Goal: Task Accomplishment & Management: Manage account settings

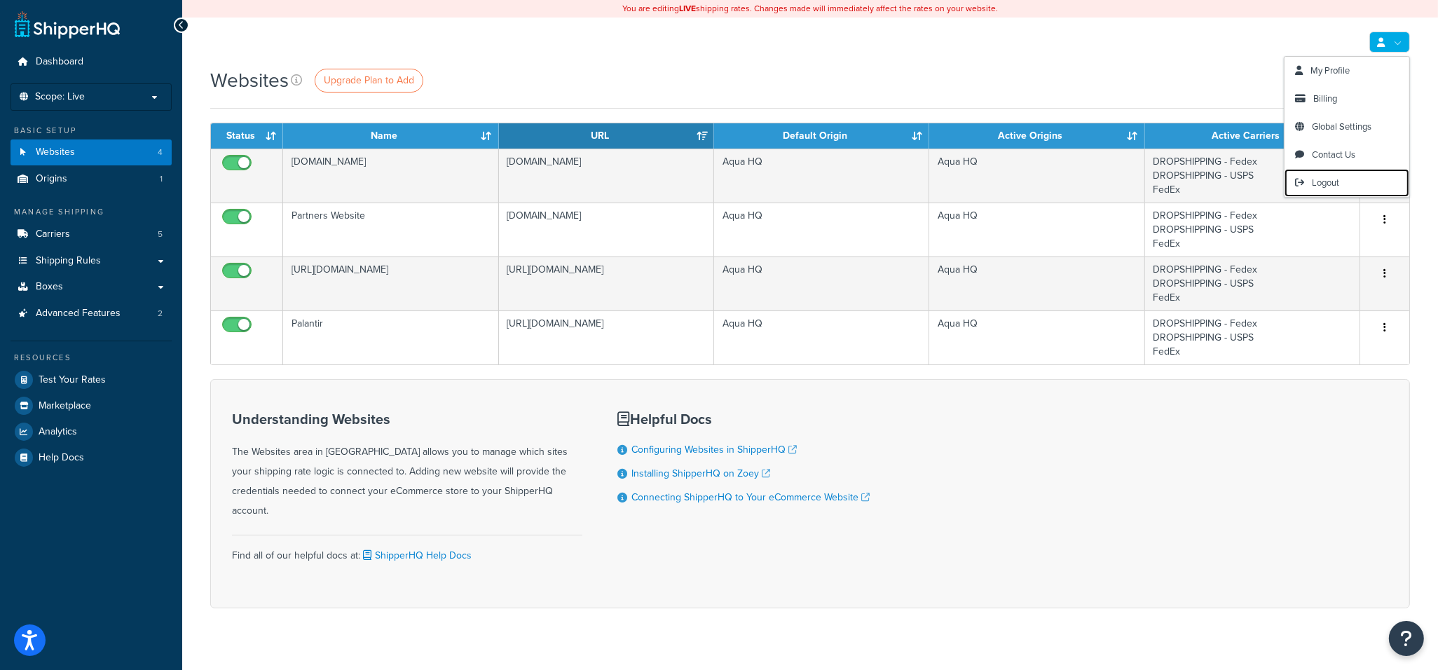
drag, startPoint x: 1329, startPoint y: 182, endPoint x: 1240, endPoint y: 130, distance: 104.0
click at [1329, 182] on span "Logout" at bounding box center [1325, 182] width 27 height 13
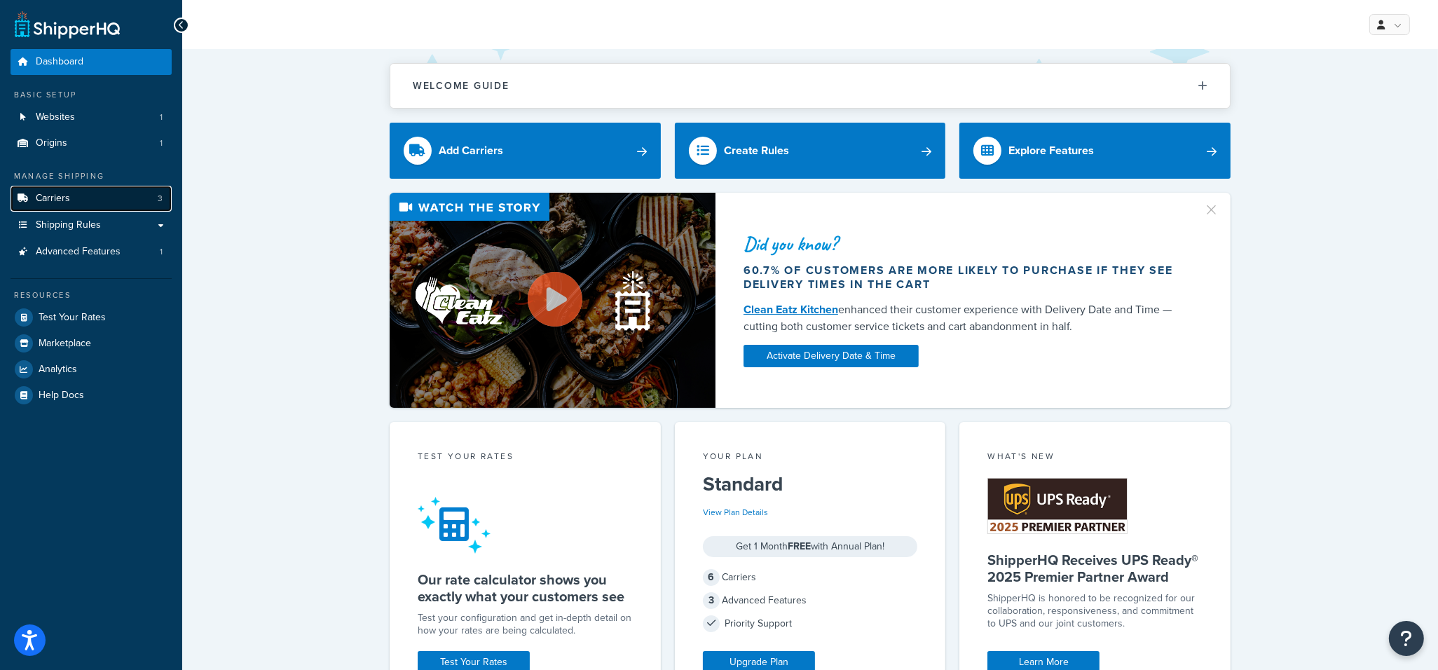
drag, startPoint x: 102, startPoint y: 195, endPoint x: 114, endPoint y: 195, distance: 12.6
click at [102, 195] on link "Carriers 3" at bounding box center [91, 199] width 161 height 26
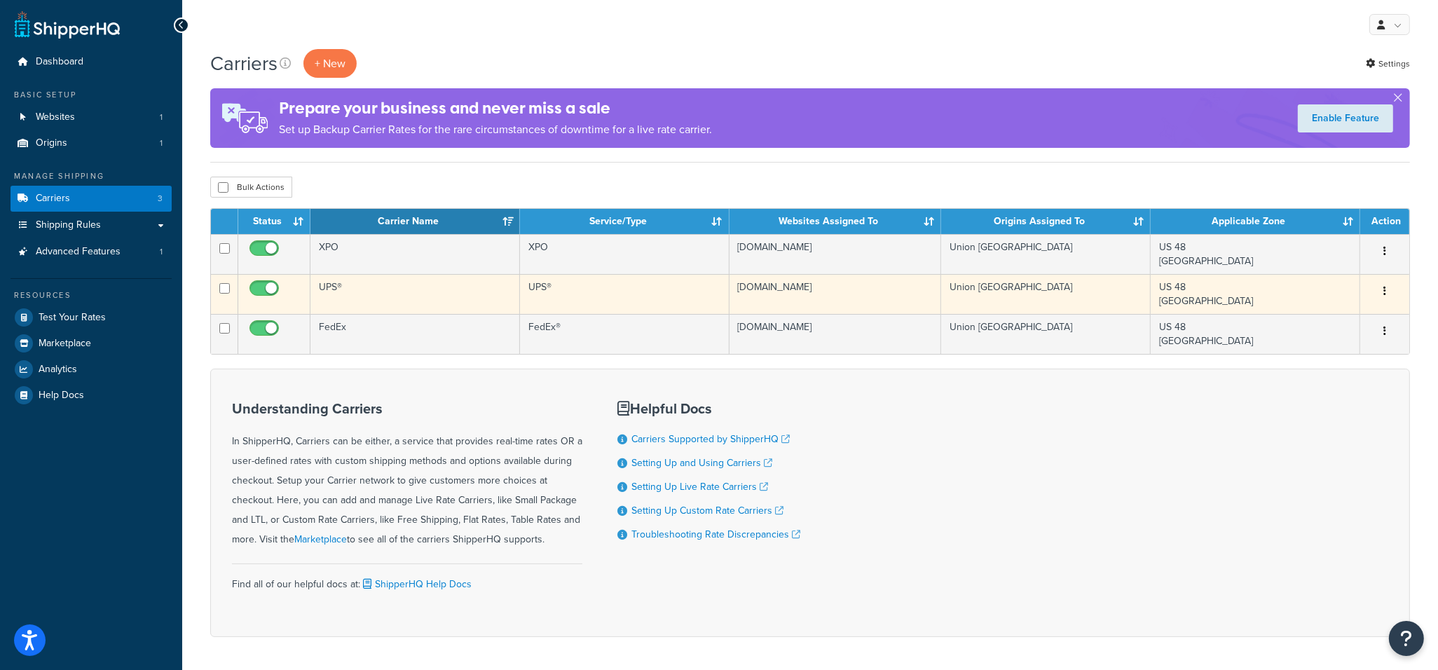
click at [443, 294] on td "UPS®" at bounding box center [415, 294] width 210 height 40
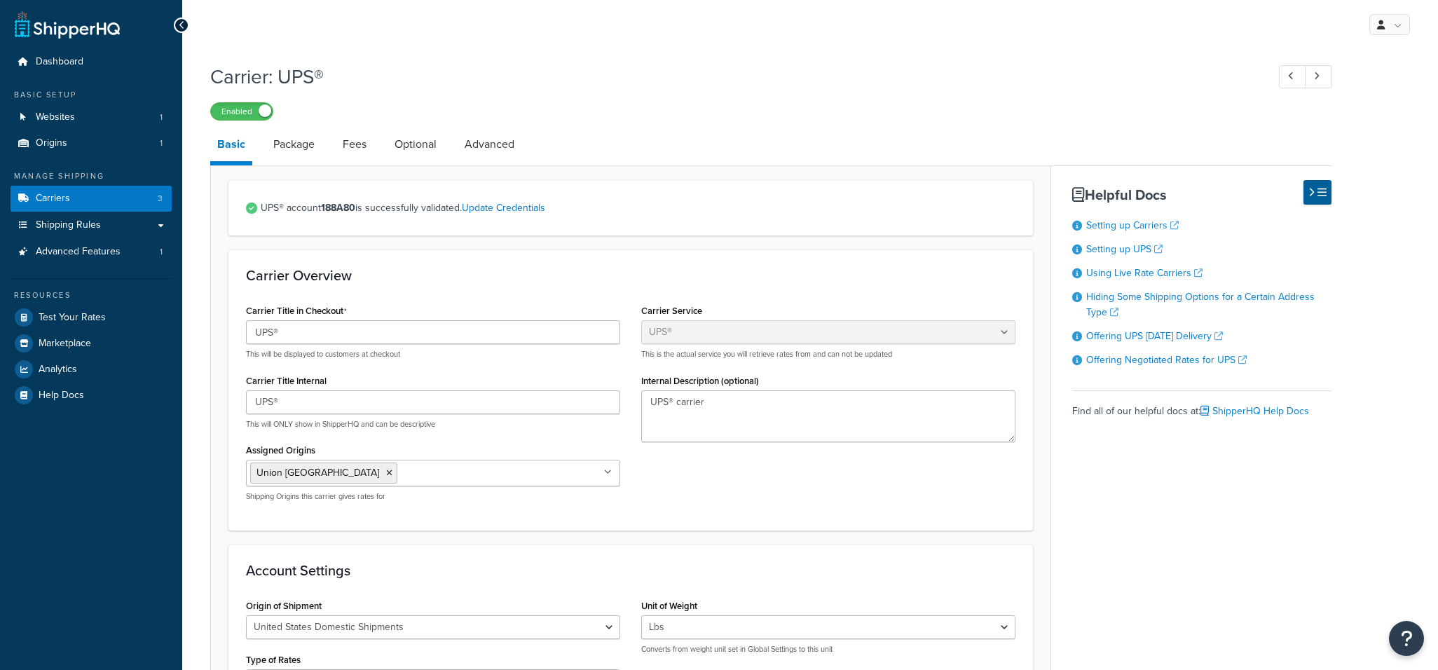
select select "ups"
click at [299, 146] on link "Package" at bounding box center [293, 145] width 55 height 34
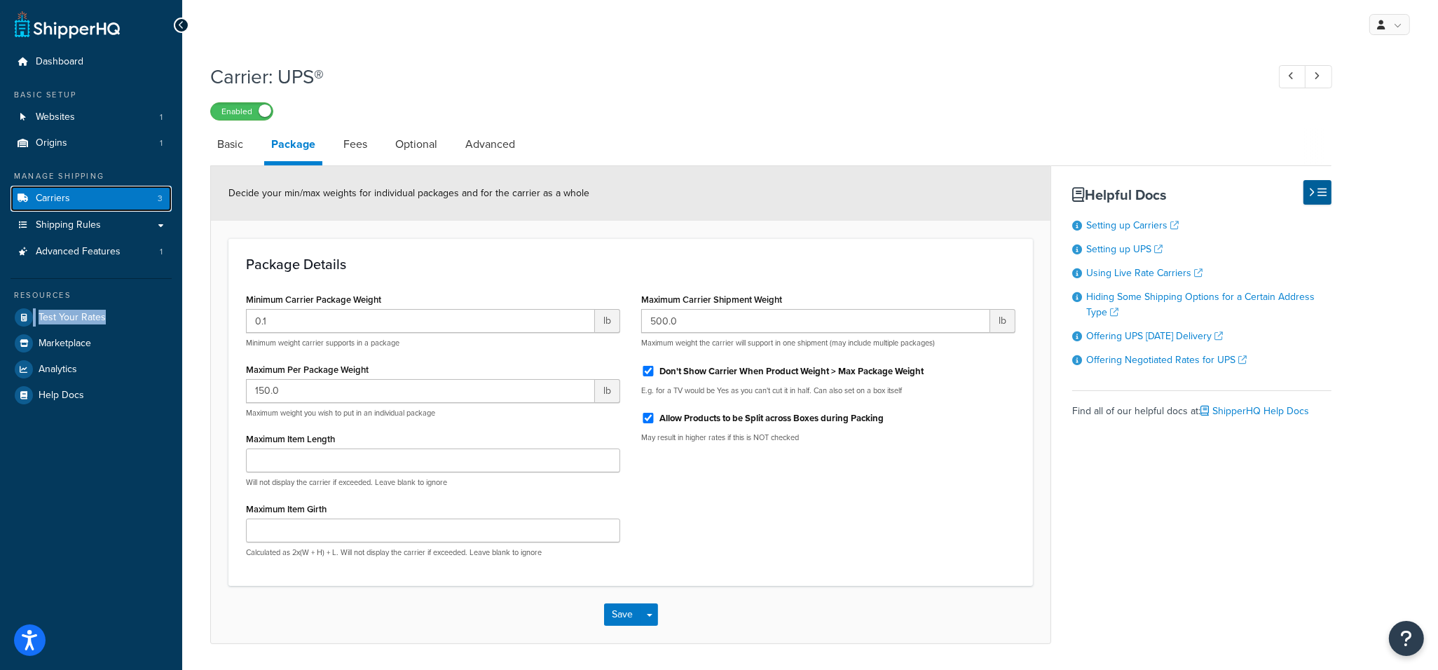
click at [150, 191] on link "Carriers 3" at bounding box center [91, 199] width 161 height 26
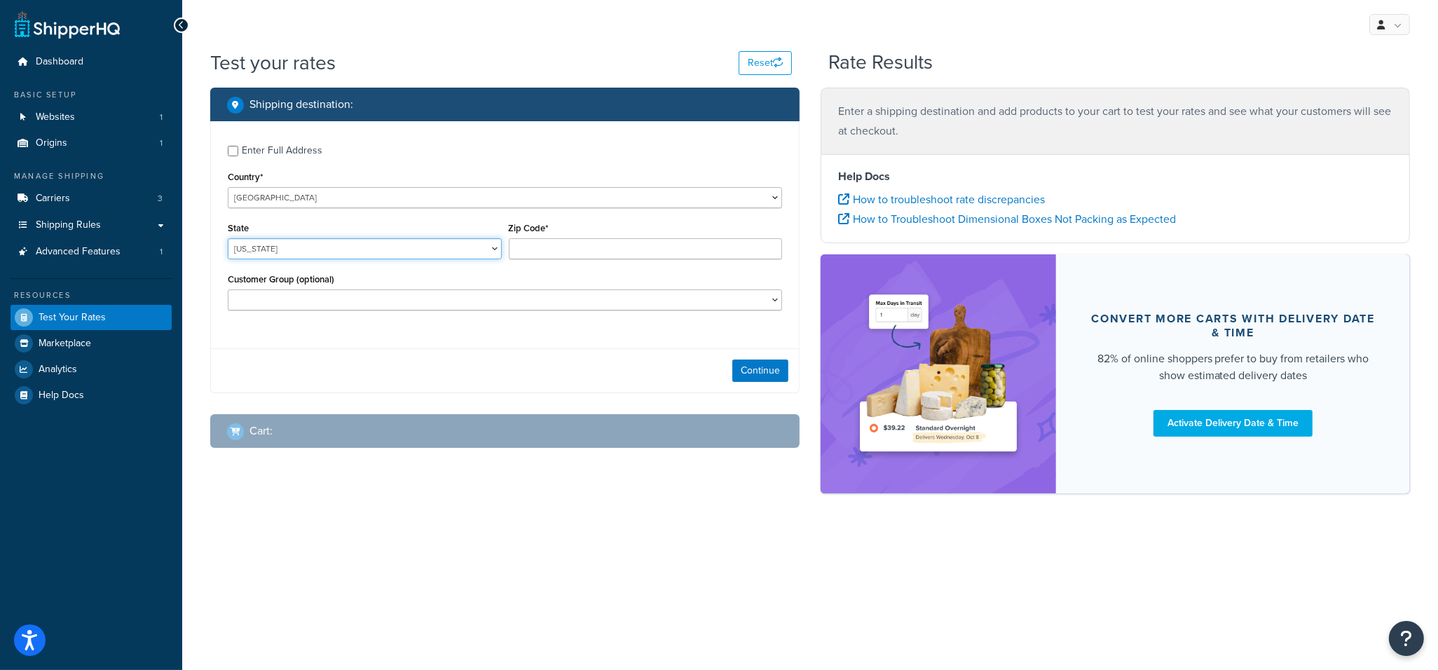
click at [386, 259] on select "[US_STATE] [US_STATE] [US_STATE] [US_STATE] [US_STATE] Armed Forces Americas Ar…" at bounding box center [365, 248] width 274 height 21
click at [310, 155] on div "Enter Full Address" at bounding box center [282, 151] width 81 height 20
click at [238, 155] on input "Enter Full Address" at bounding box center [233, 151] width 11 height 11
checkbox input "true"
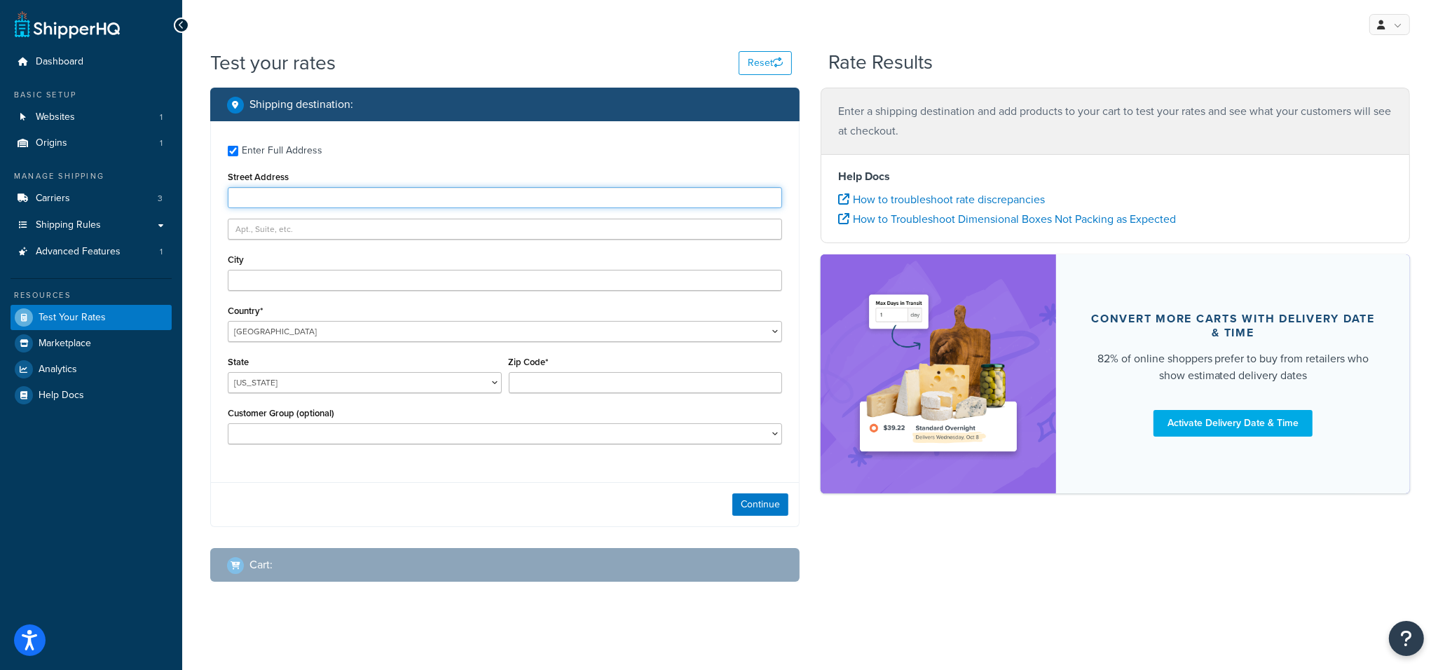
click at [314, 187] on input "Street Address" at bounding box center [505, 197] width 554 height 21
type input "1056 Market Heights"
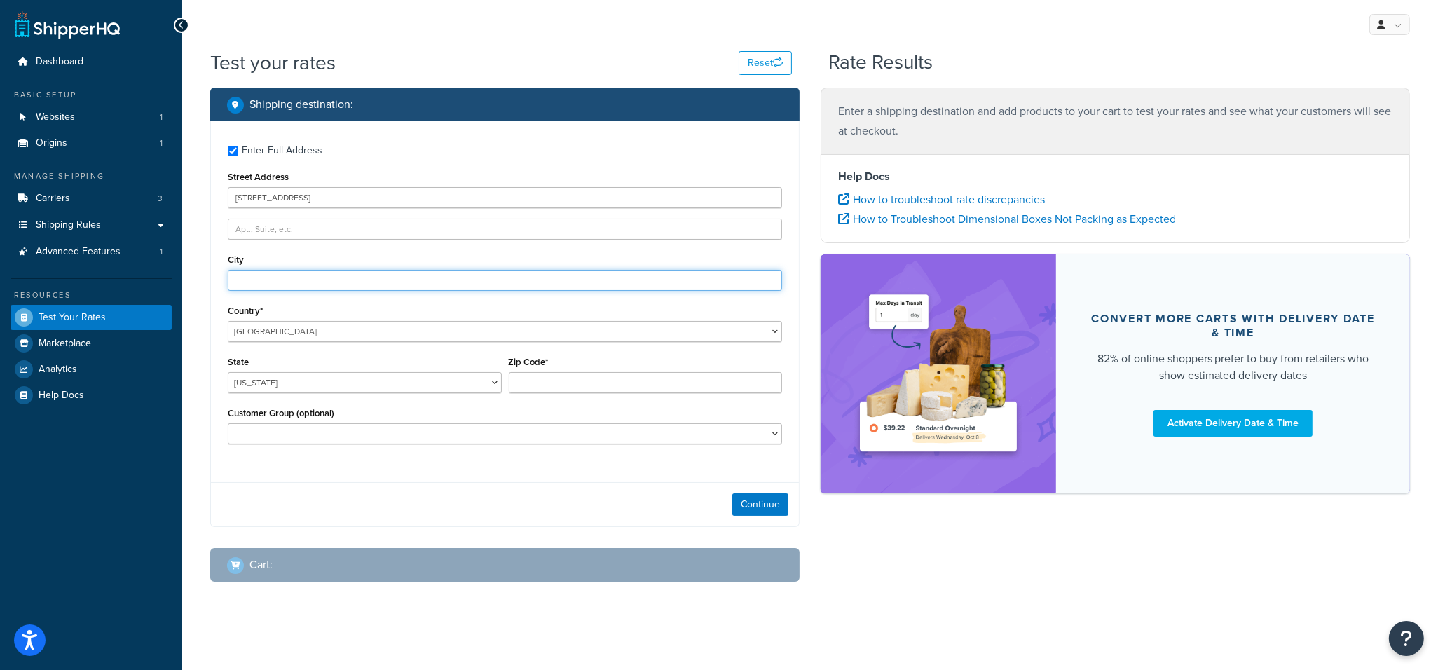
type input "New Braunfels"
type input "78132"
click at [337, 377] on select "Alabama Alaska American Samoa Arizona Arkansas Armed Forces Americas Armed Forc…" at bounding box center [365, 382] width 274 height 21
select select "TX"
click at [228, 373] on select "Alabama Alaska American Samoa Arizona Arkansas Armed Forces Americas Armed Forc…" at bounding box center [365, 382] width 274 height 21
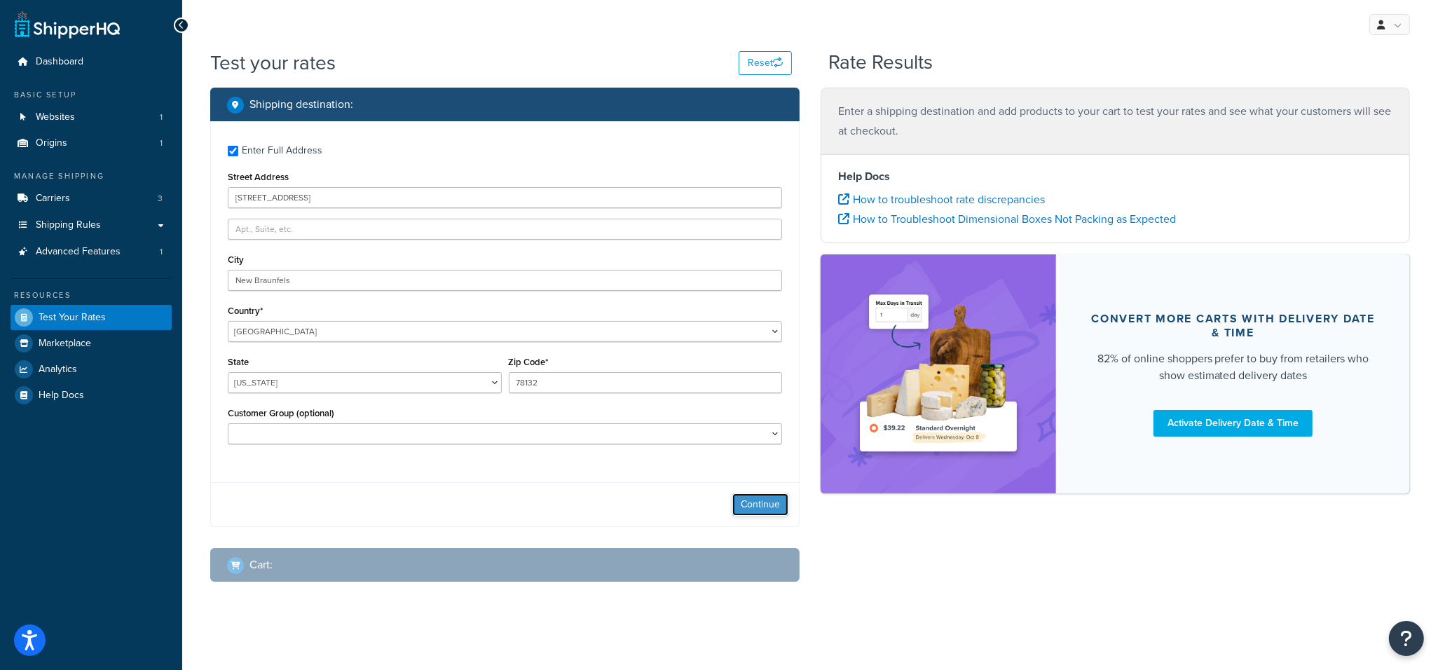
click at [750, 505] on button "Continue" at bounding box center [760, 504] width 56 height 22
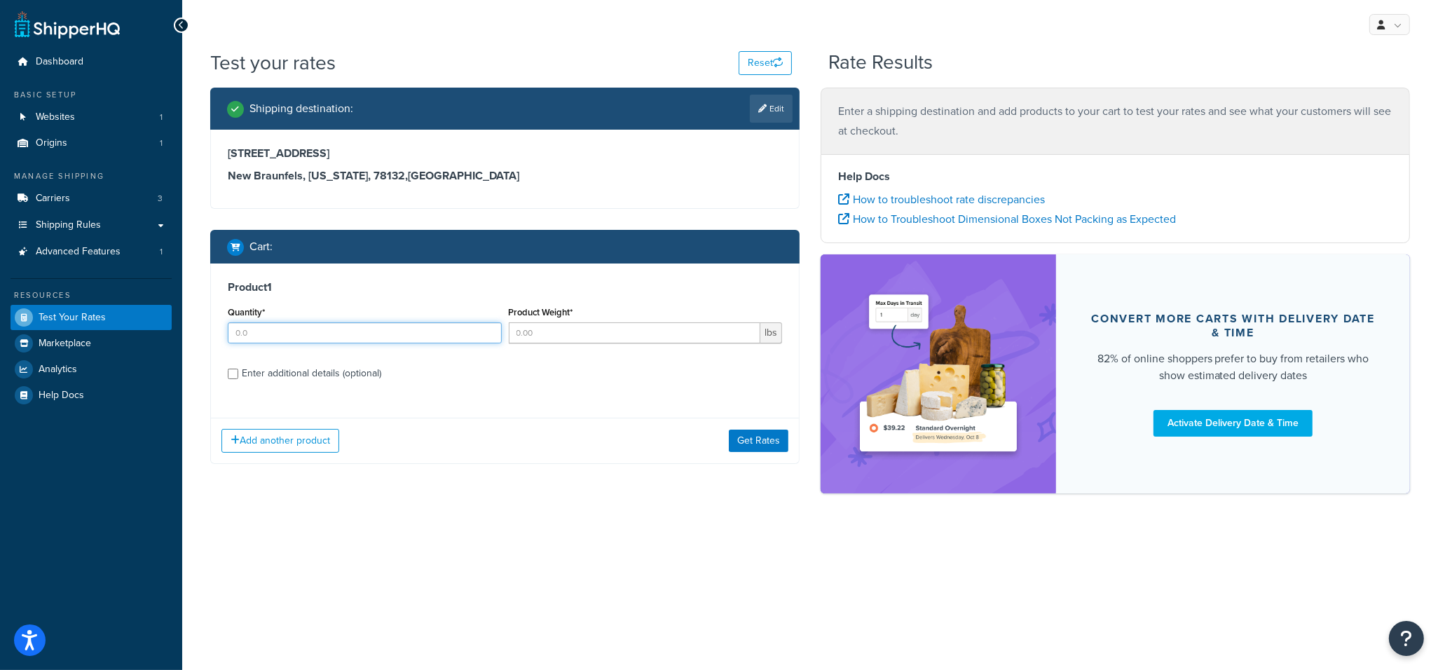
click at [308, 330] on input "Quantity*" at bounding box center [365, 332] width 274 height 21
type input "1"
click at [538, 332] on input "Product Weight*" at bounding box center [635, 332] width 252 height 21
type input "155"
click at [754, 439] on button "Get Rates" at bounding box center [759, 441] width 60 height 22
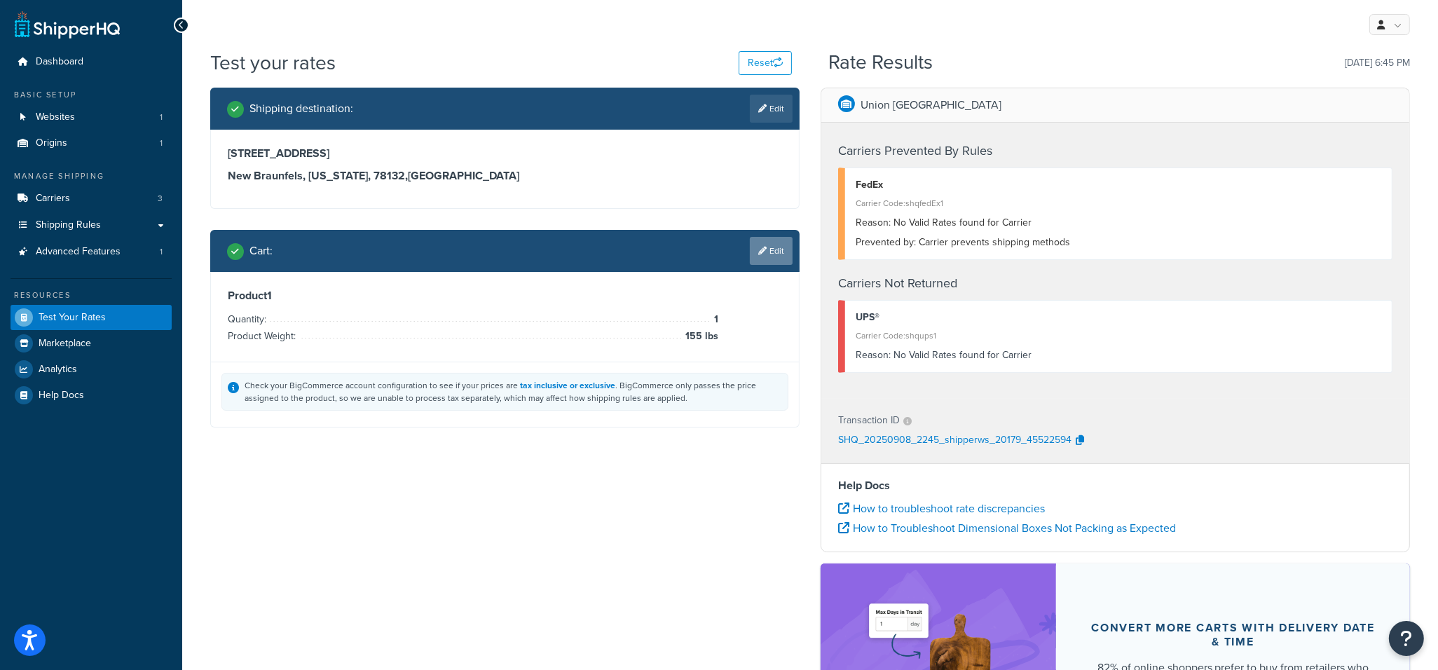
click at [774, 252] on link "Edit" at bounding box center [771, 251] width 43 height 28
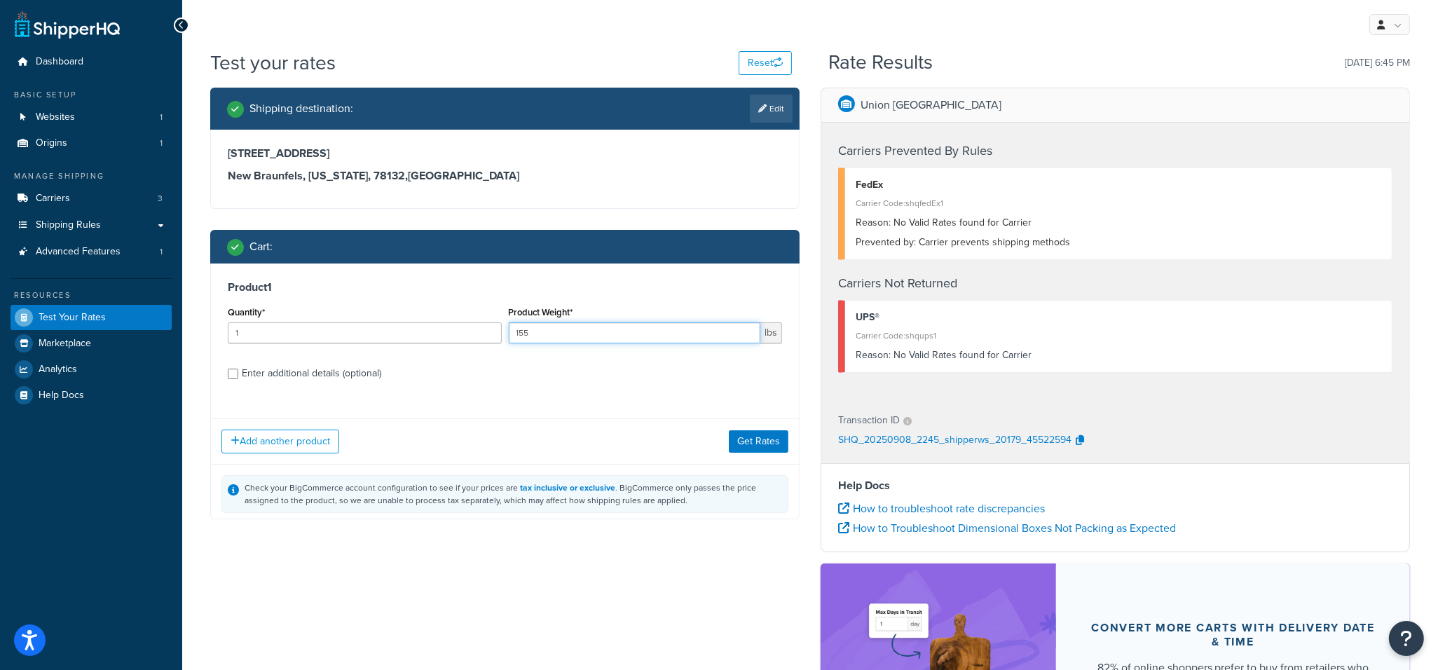
click at [583, 332] on input "155" at bounding box center [635, 332] width 252 height 21
type input "505"
click at [760, 439] on button "Get Rates" at bounding box center [759, 441] width 60 height 22
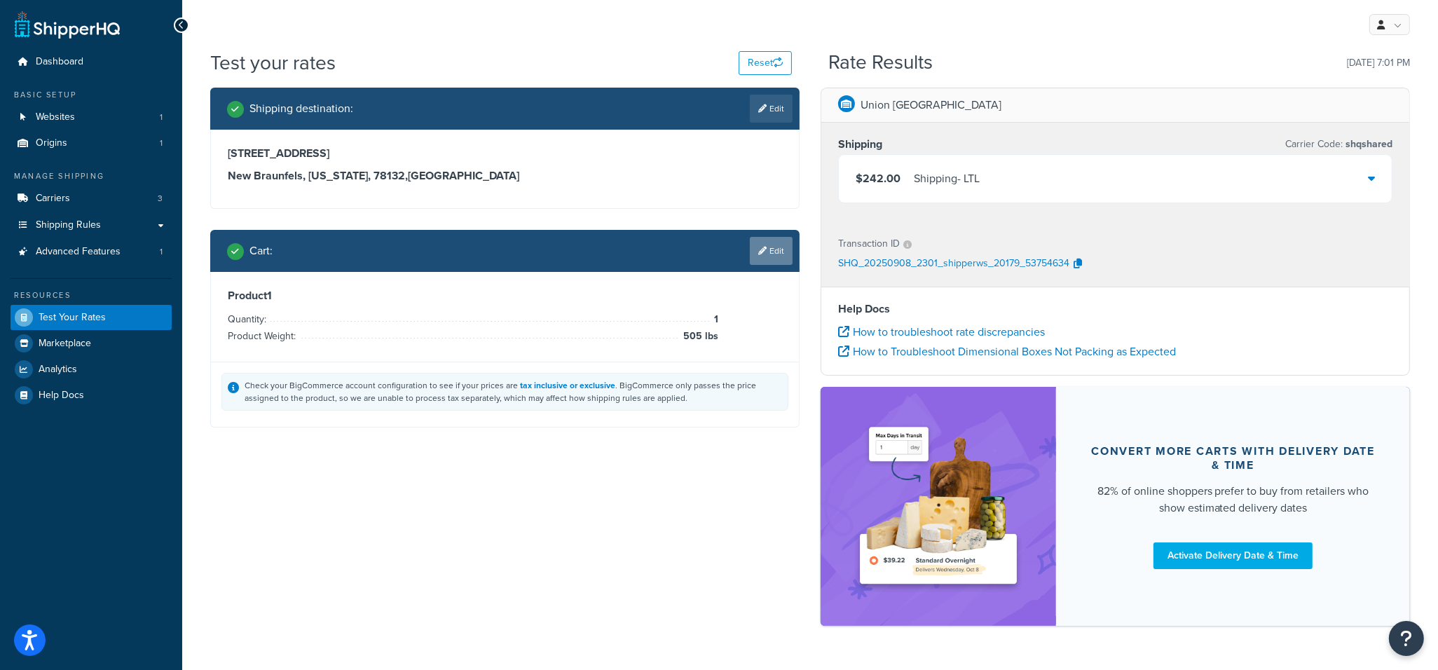
click at [774, 262] on link "Edit" at bounding box center [771, 251] width 43 height 28
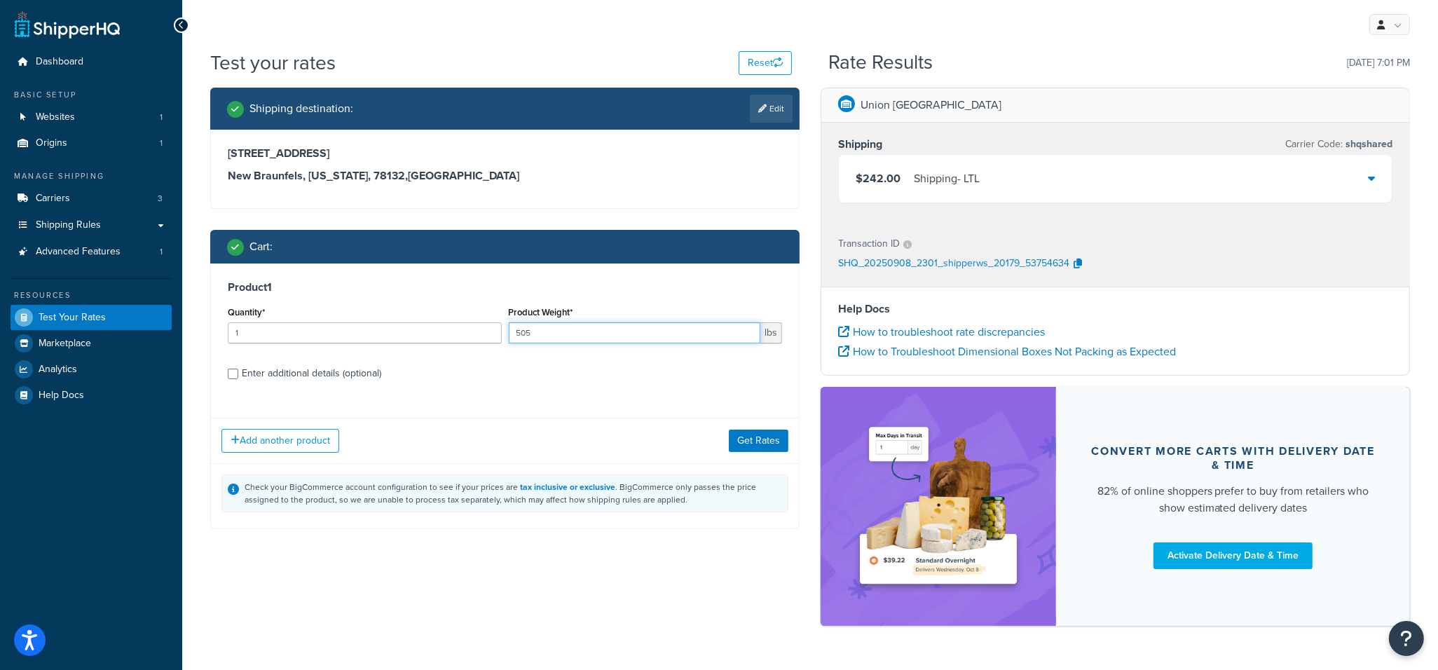
click at [573, 337] on input "505" at bounding box center [635, 332] width 252 height 21
type input "152"
click at [769, 430] on button "Get Rates" at bounding box center [759, 441] width 60 height 22
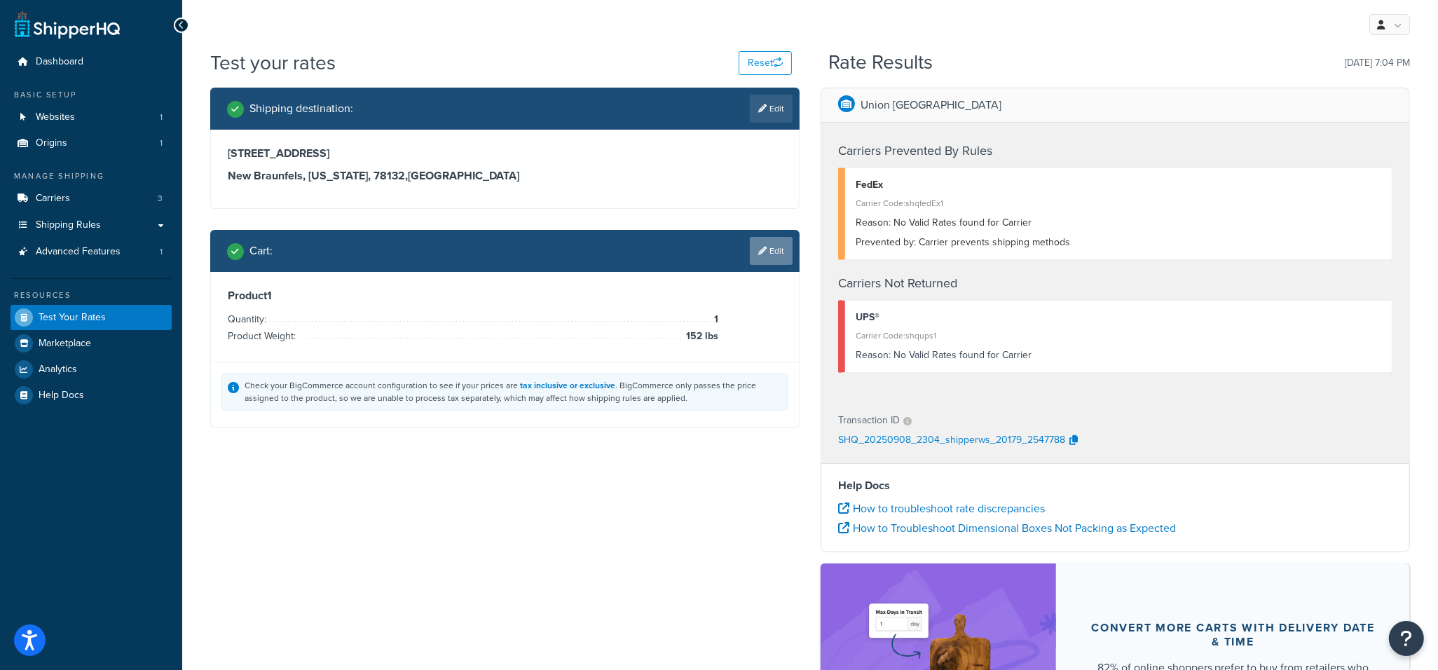
click at [774, 244] on link "Edit" at bounding box center [771, 251] width 43 height 28
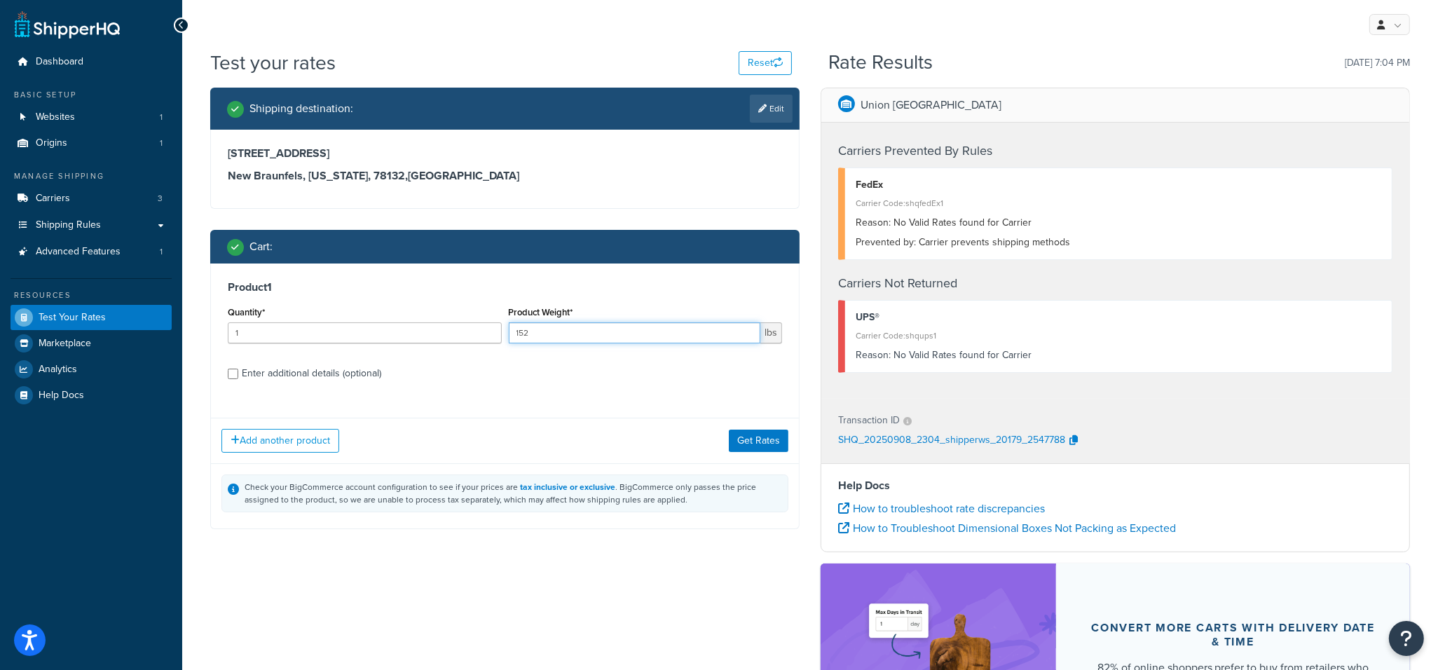
click at [603, 334] on input "152" at bounding box center [635, 332] width 252 height 21
type input "149"
click at [765, 442] on button "Get Rates" at bounding box center [759, 441] width 60 height 22
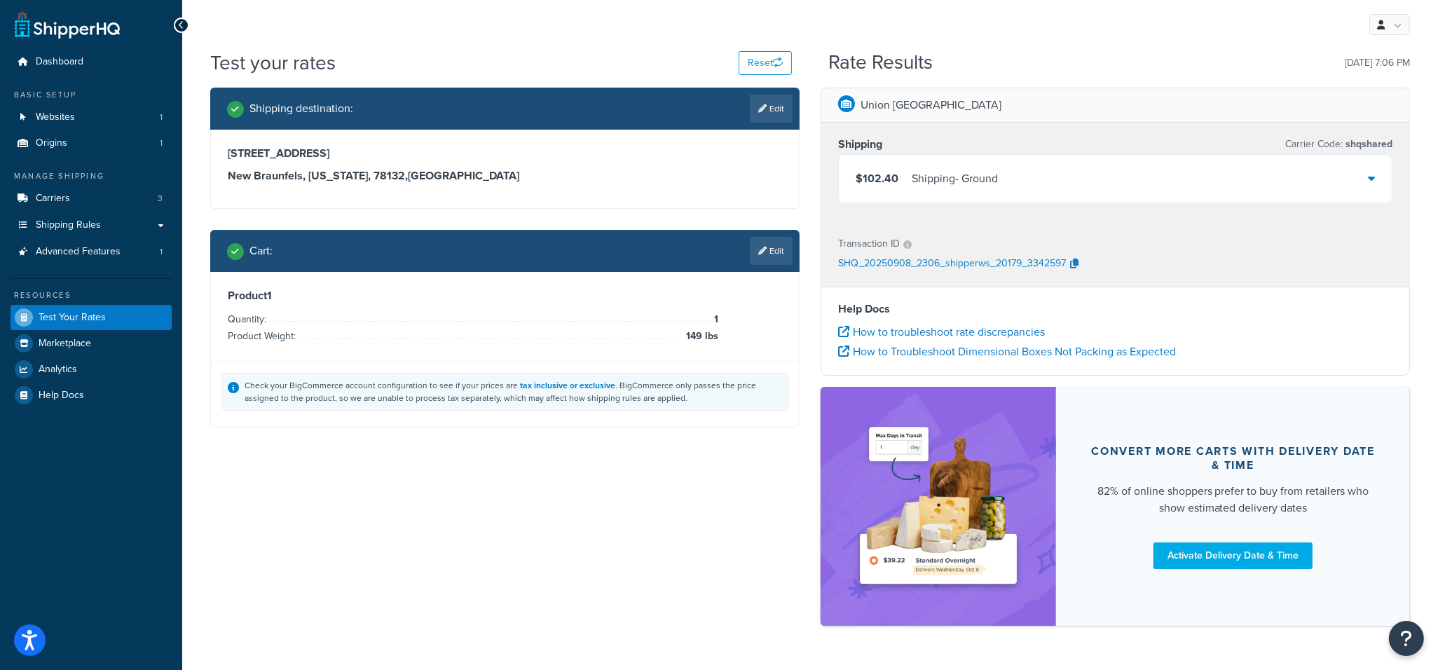
click at [765, 265] on div "Cart : Edit" at bounding box center [504, 251] width 589 height 42
click at [765, 256] on link "Edit" at bounding box center [771, 251] width 43 height 28
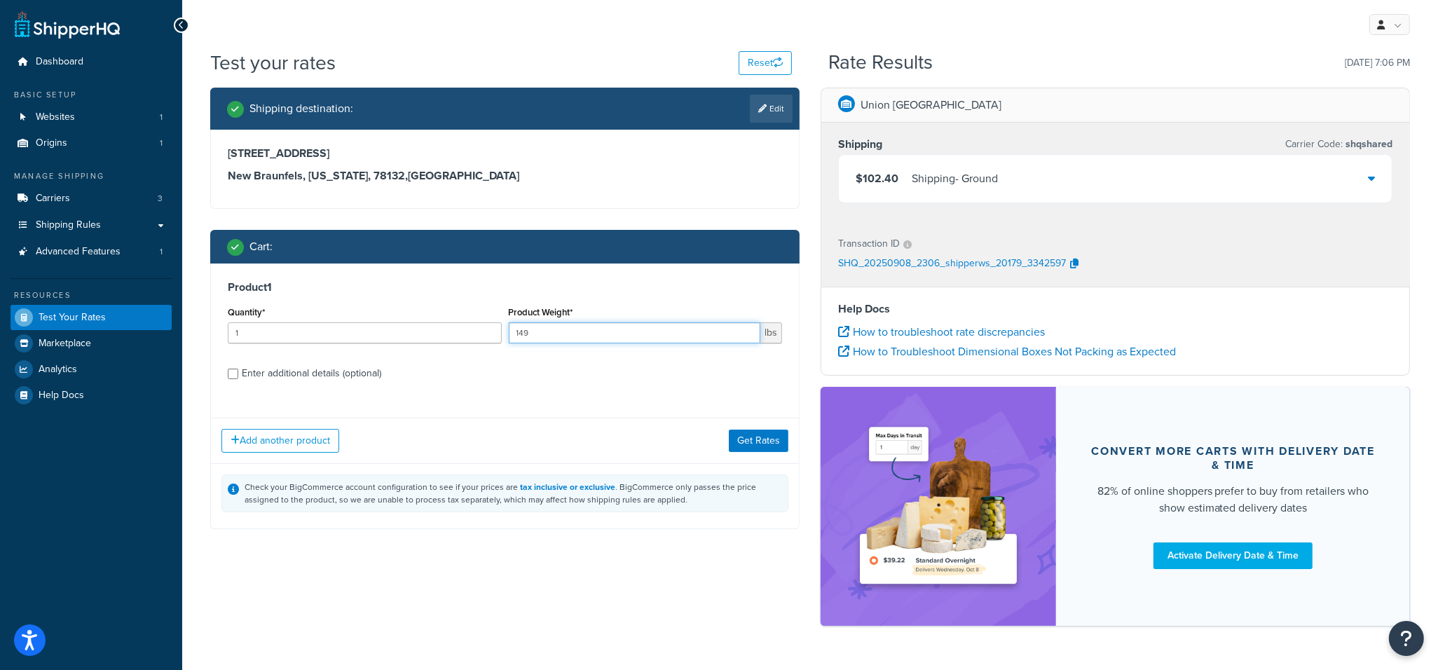
click at [602, 326] on input "149" at bounding box center [635, 332] width 252 height 21
type input "65"
click at [769, 435] on button "Get Rates" at bounding box center [759, 441] width 60 height 22
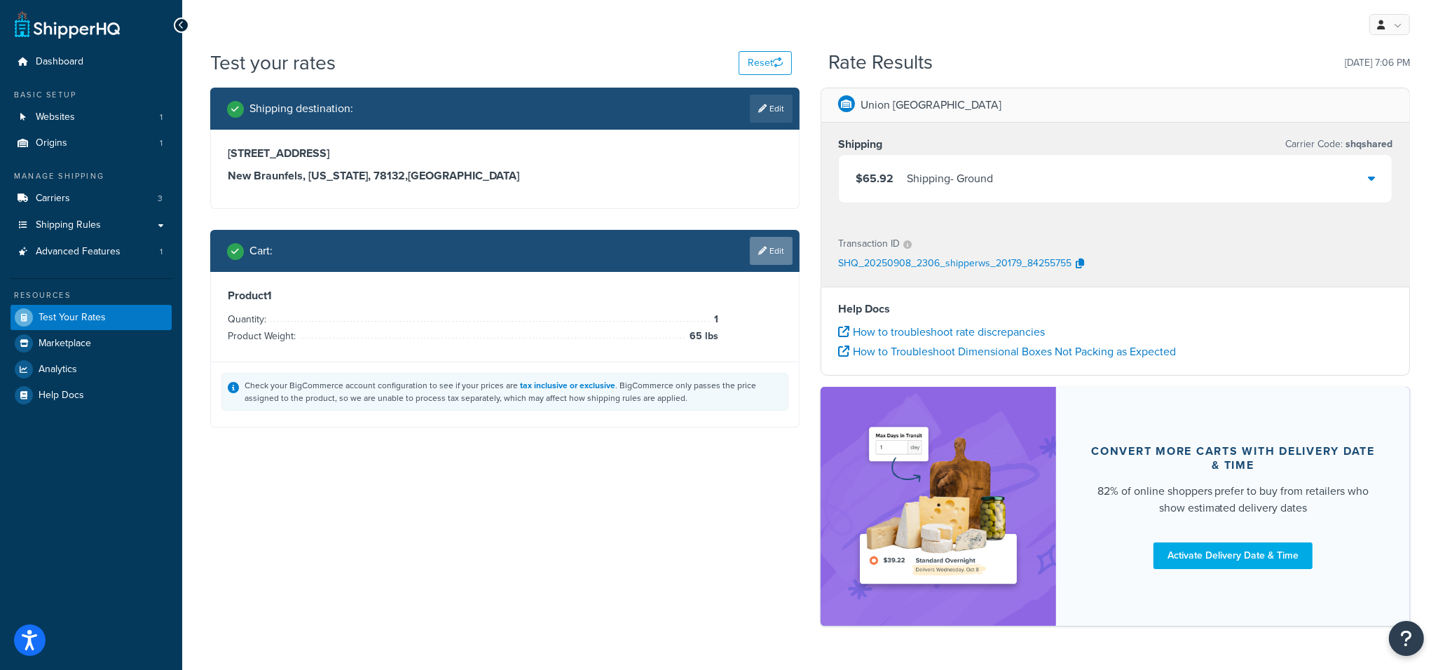
click at [781, 256] on link "Edit" at bounding box center [771, 251] width 43 height 28
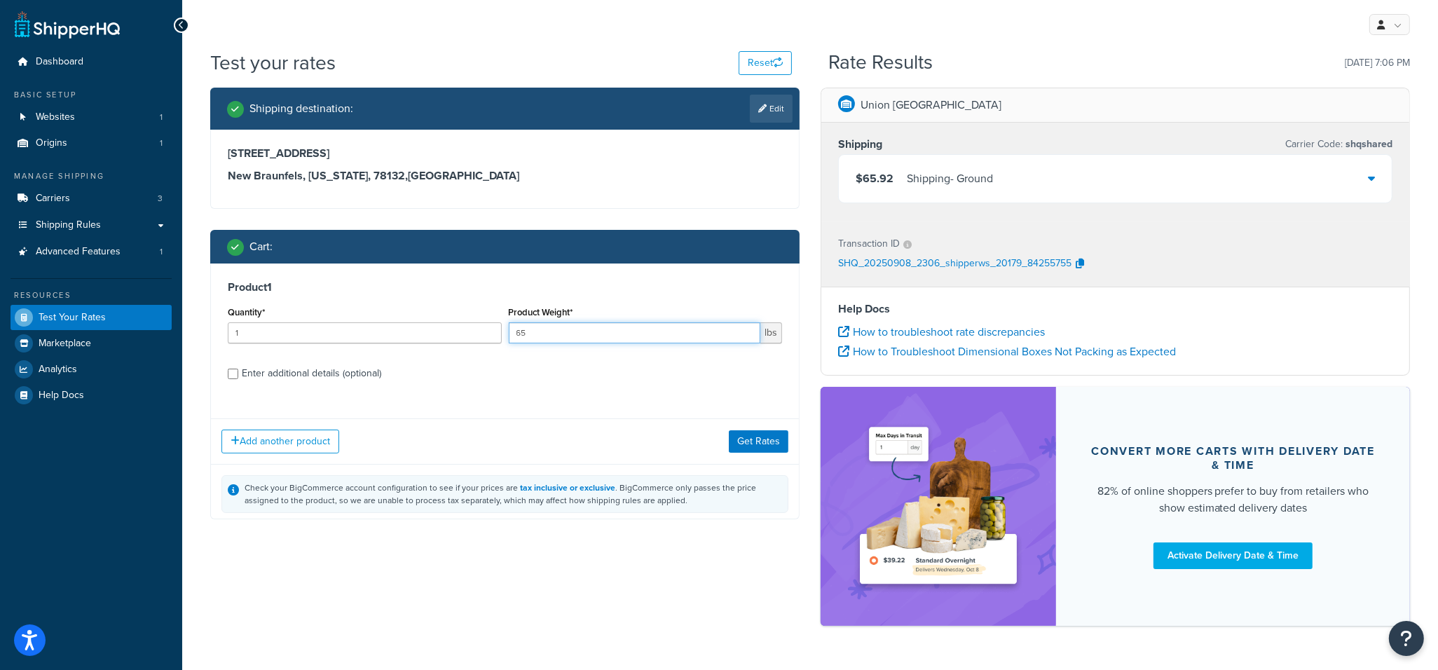
click at [617, 331] on input "65" at bounding box center [635, 332] width 252 height 21
type input "25"
click at [748, 437] on button "Get Rates" at bounding box center [759, 441] width 60 height 22
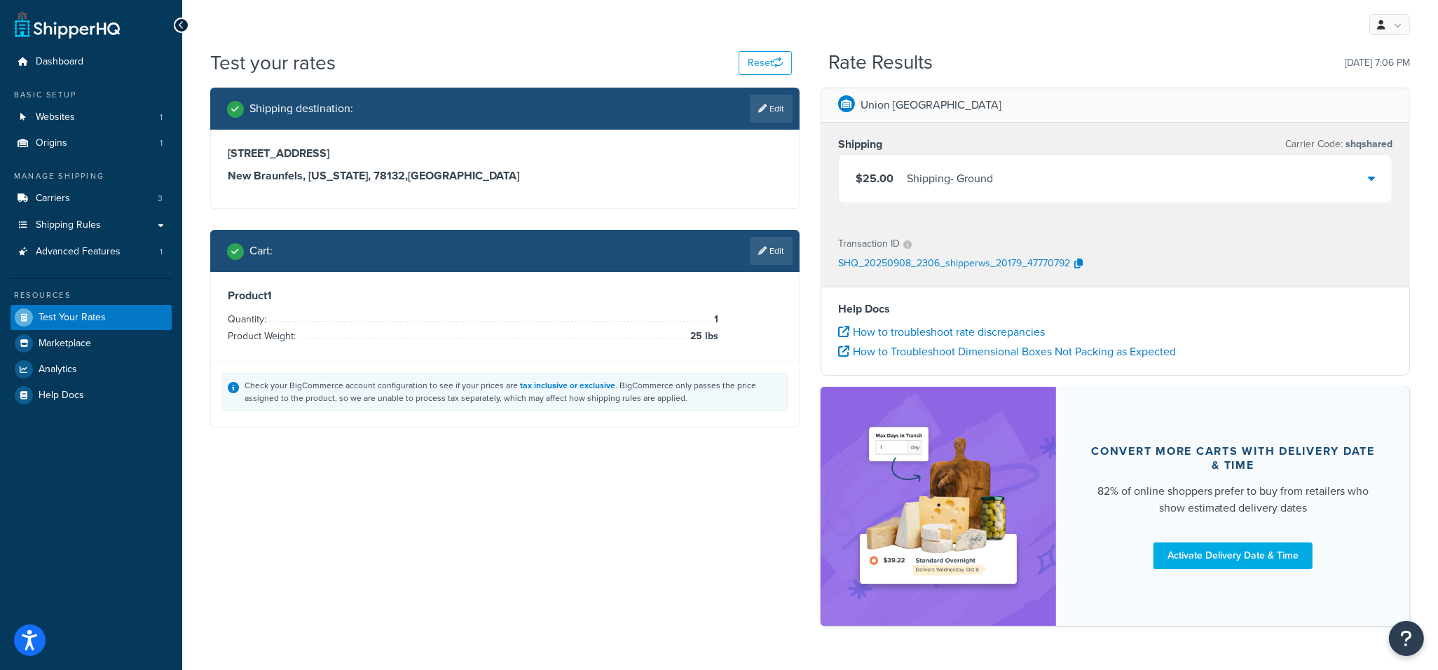
click at [793, 252] on div "Cart : Edit" at bounding box center [504, 251] width 589 height 42
click at [792, 252] on link "Edit" at bounding box center [771, 251] width 43 height 28
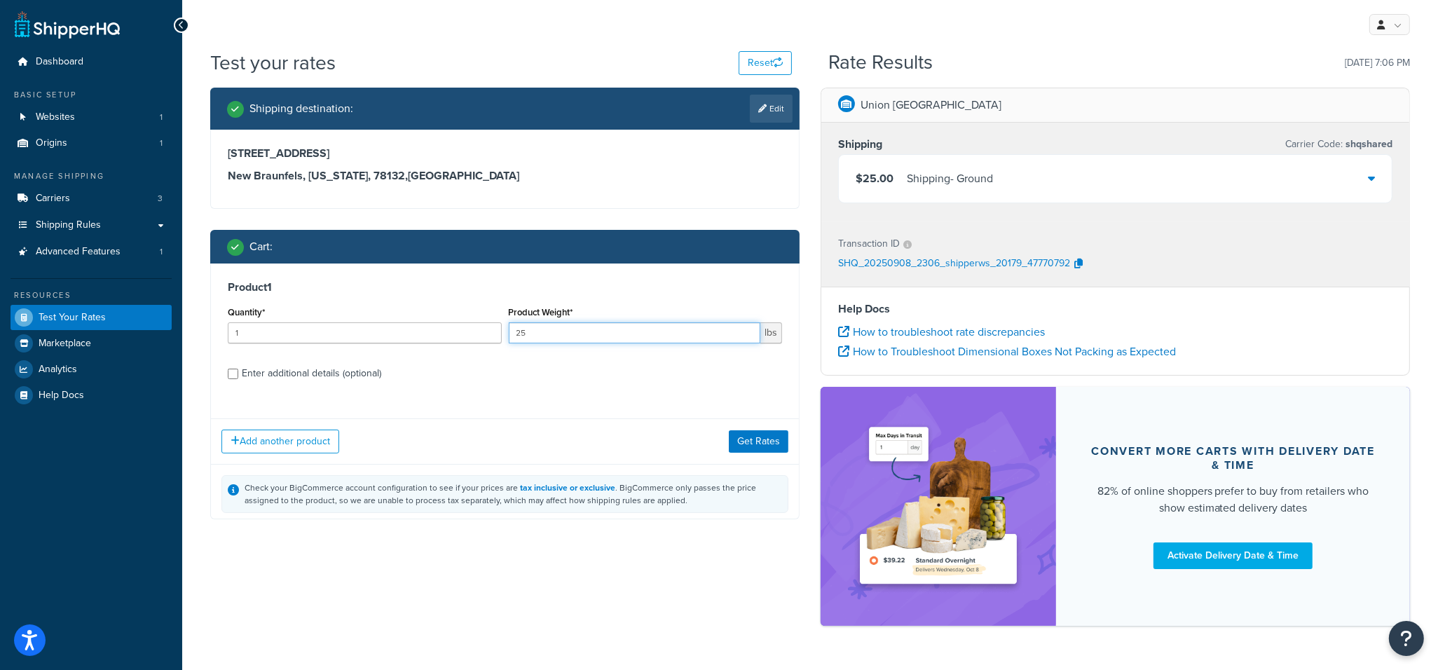
click at [575, 336] on input "25" at bounding box center [635, 332] width 252 height 21
type input "505"
click at [755, 447] on button "Get Rates" at bounding box center [759, 441] width 60 height 22
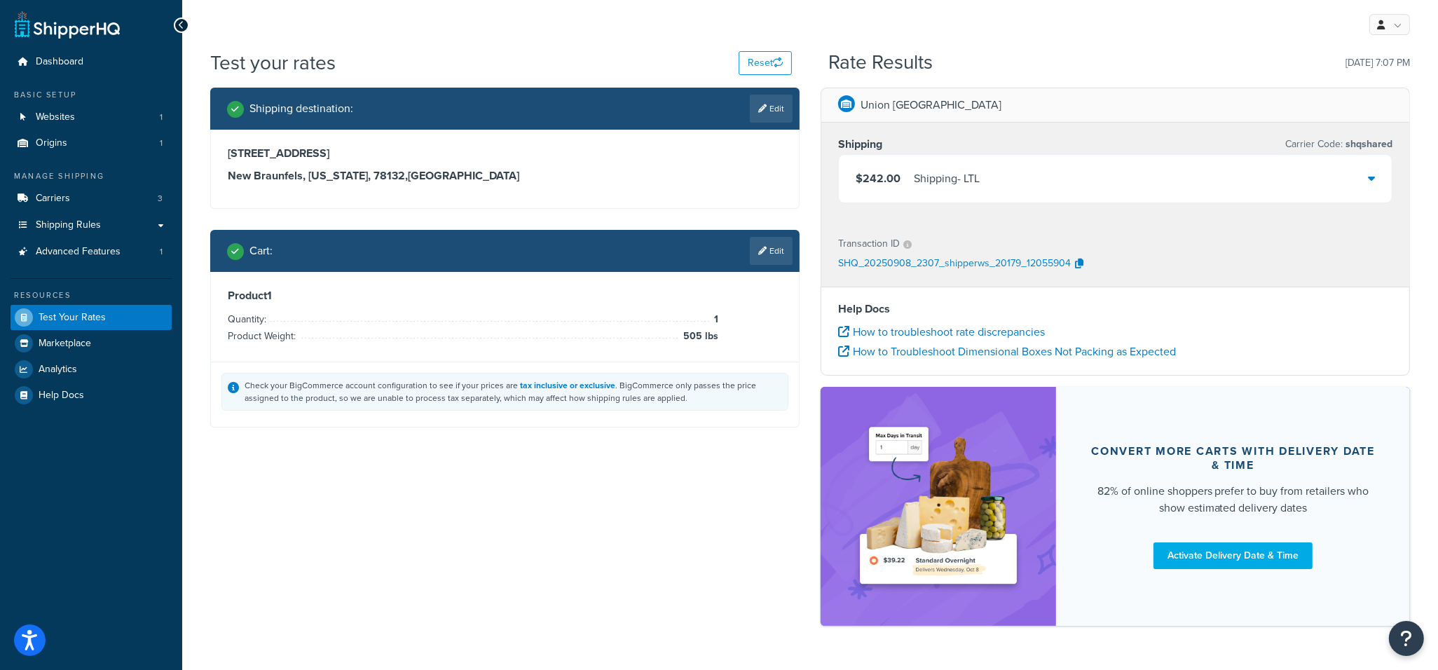
click at [1352, 177] on div "$242.00 Shipping - LTL" at bounding box center [1115, 179] width 553 height 48
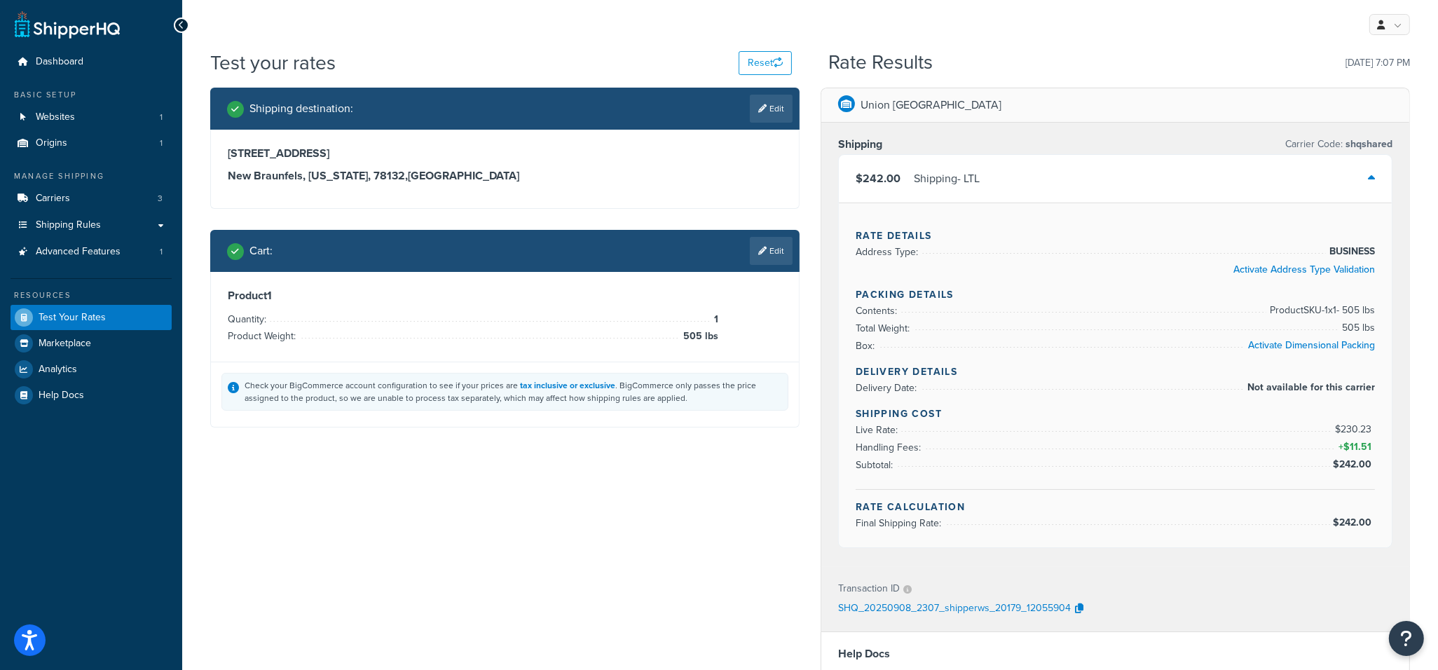
click at [1352, 177] on div "$242.00 Shipping - LTL" at bounding box center [1115, 179] width 553 height 48
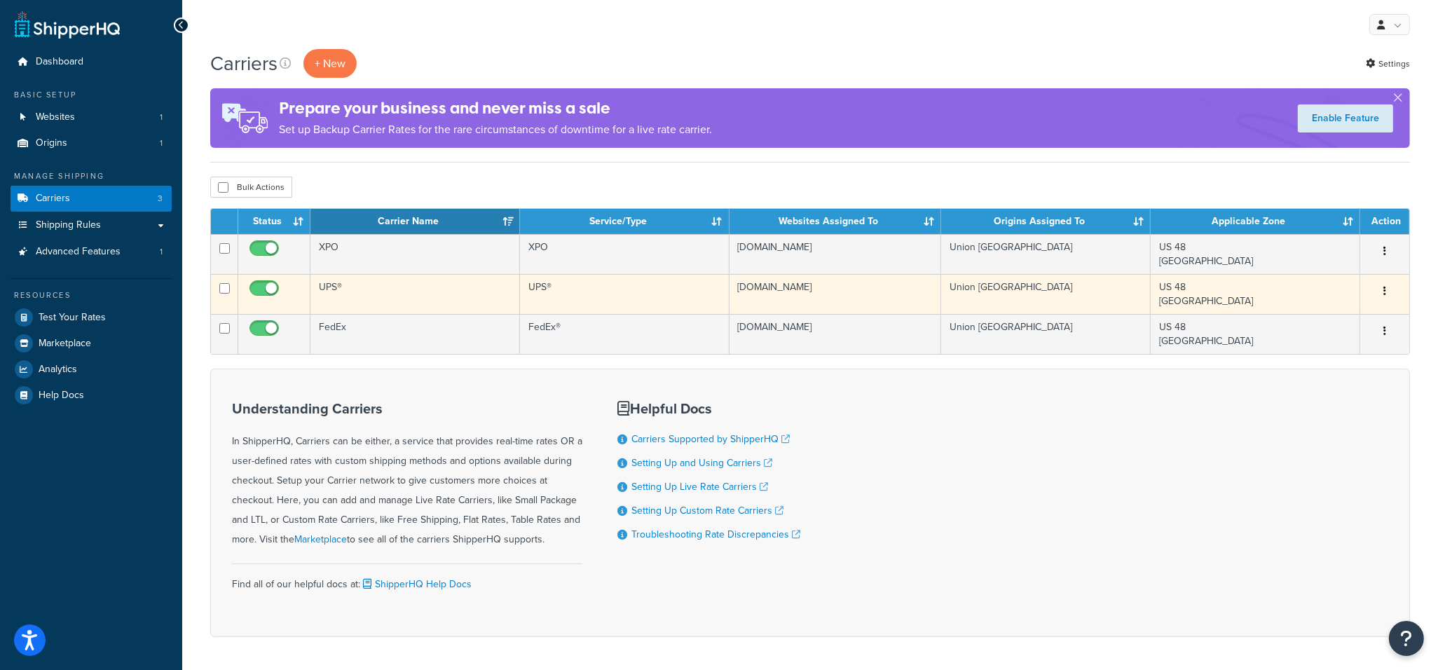
click at [427, 296] on td "UPS®" at bounding box center [415, 294] width 210 height 40
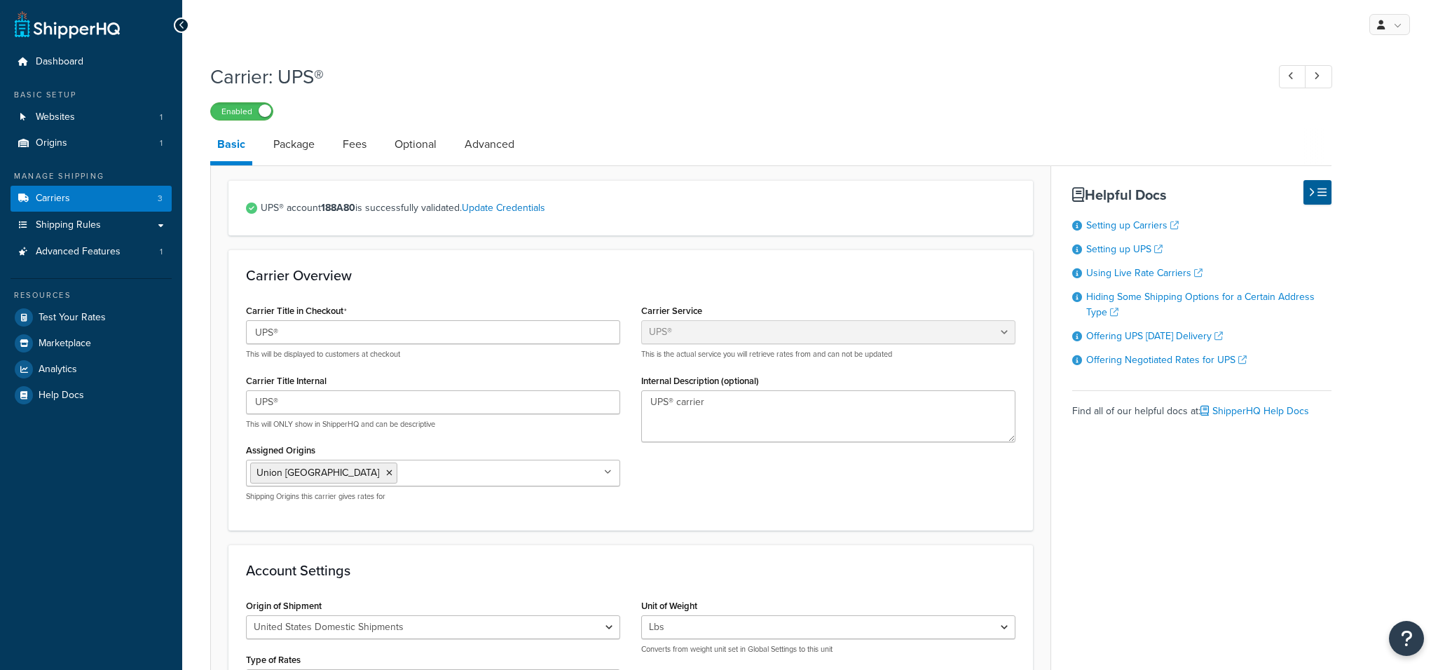
select select "ups"
drag, startPoint x: 301, startPoint y: 151, endPoint x: 310, endPoint y: 153, distance: 10.0
click at [301, 151] on link "Package" at bounding box center [293, 145] width 55 height 34
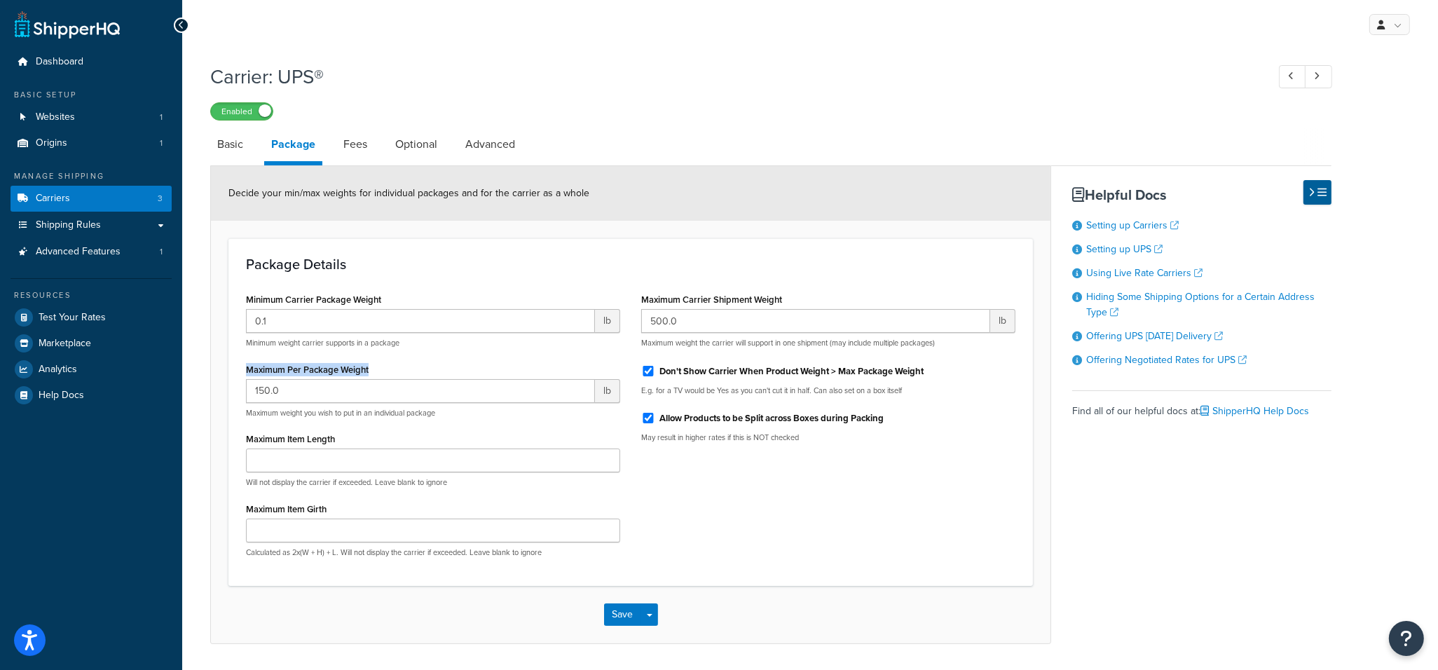
drag, startPoint x: 349, startPoint y: 364, endPoint x: 226, endPoint y: 359, distance: 123.4
click at [226, 359] on form "Decide your min/max weights for individual packages and for the carrier as a wh…" at bounding box center [630, 404] width 839 height 477
click at [1331, 75] on link at bounding box center [1318, 76] width 27 height 23
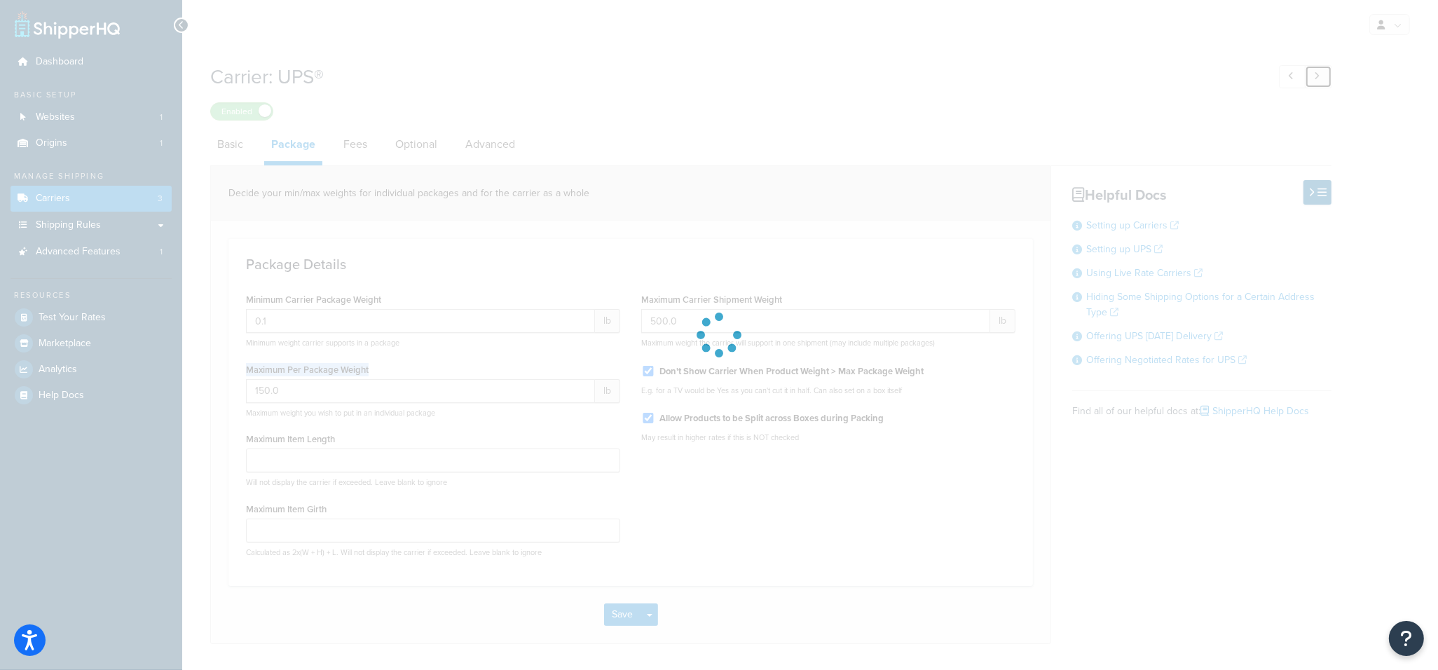
type input "150.0"
type input "25000.0"
type input "99999.0"
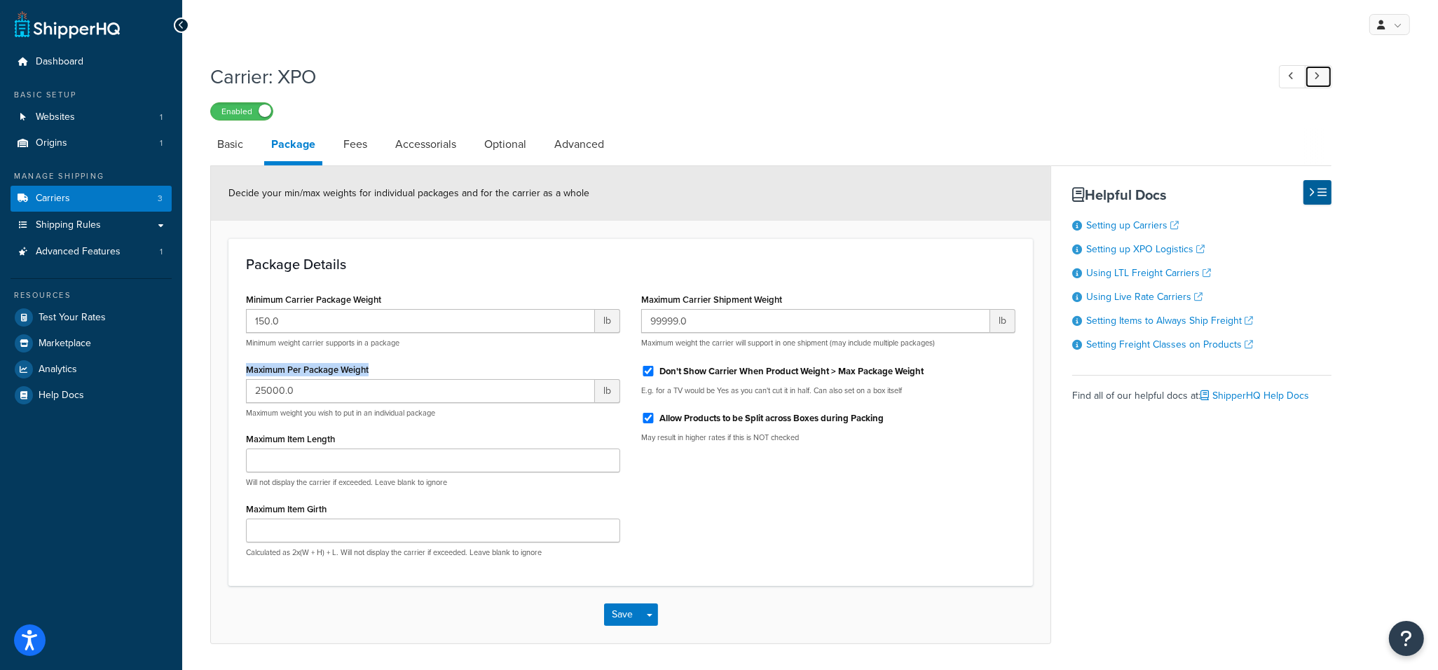
click at [1324, 76] on link at bounding box center [1318, 76] width 27 height 23
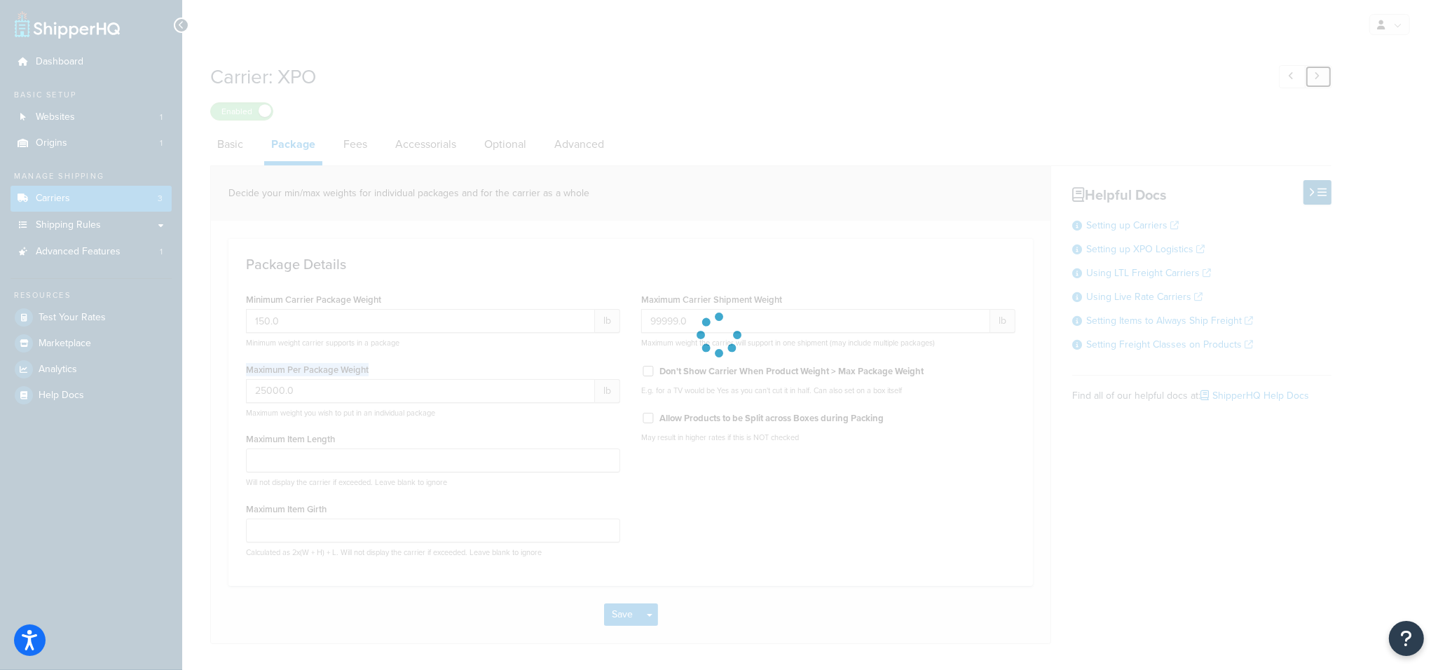
type input "1.0"
type input "500.0"
type input "5000.0"
checkbox input "false"
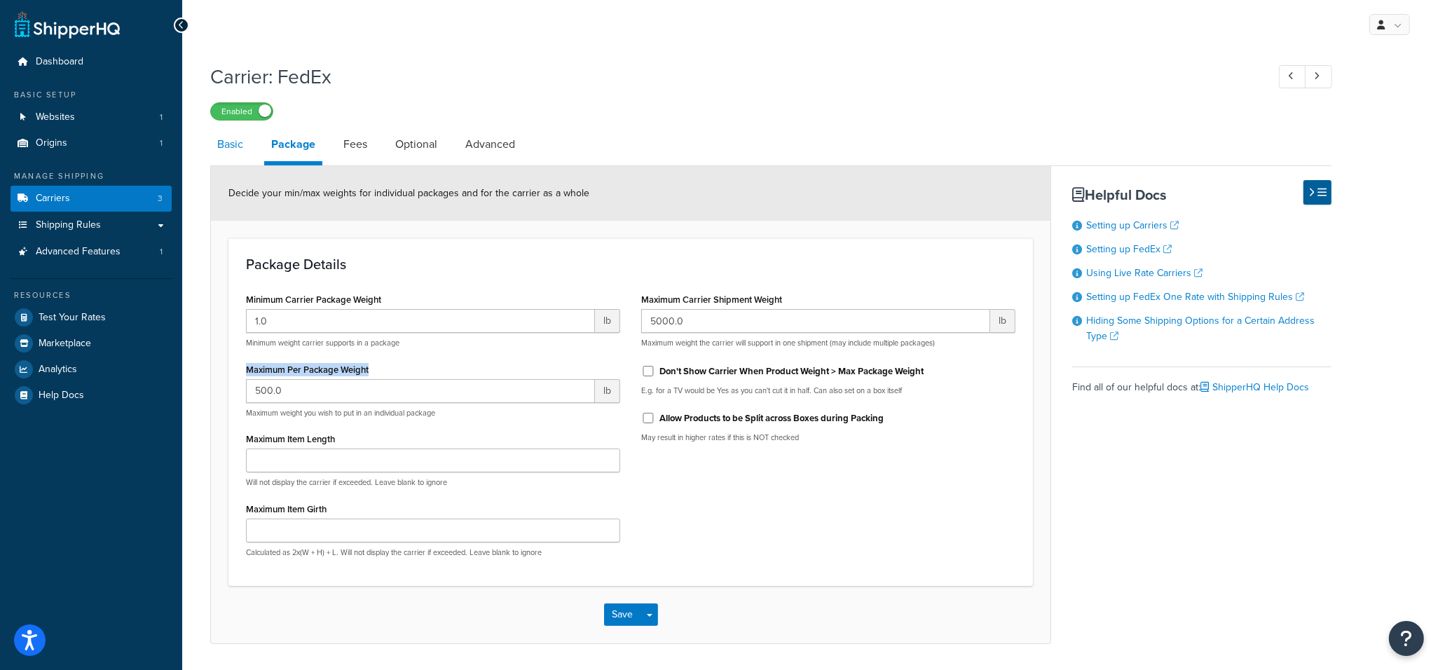
click at [232, 147] on link "Basic" at bounding box center [230, 145] width 40 height 34
select select "fedEx"
select select "REGULAR_PICKUP"
select select "YOUR_PACKAGING"
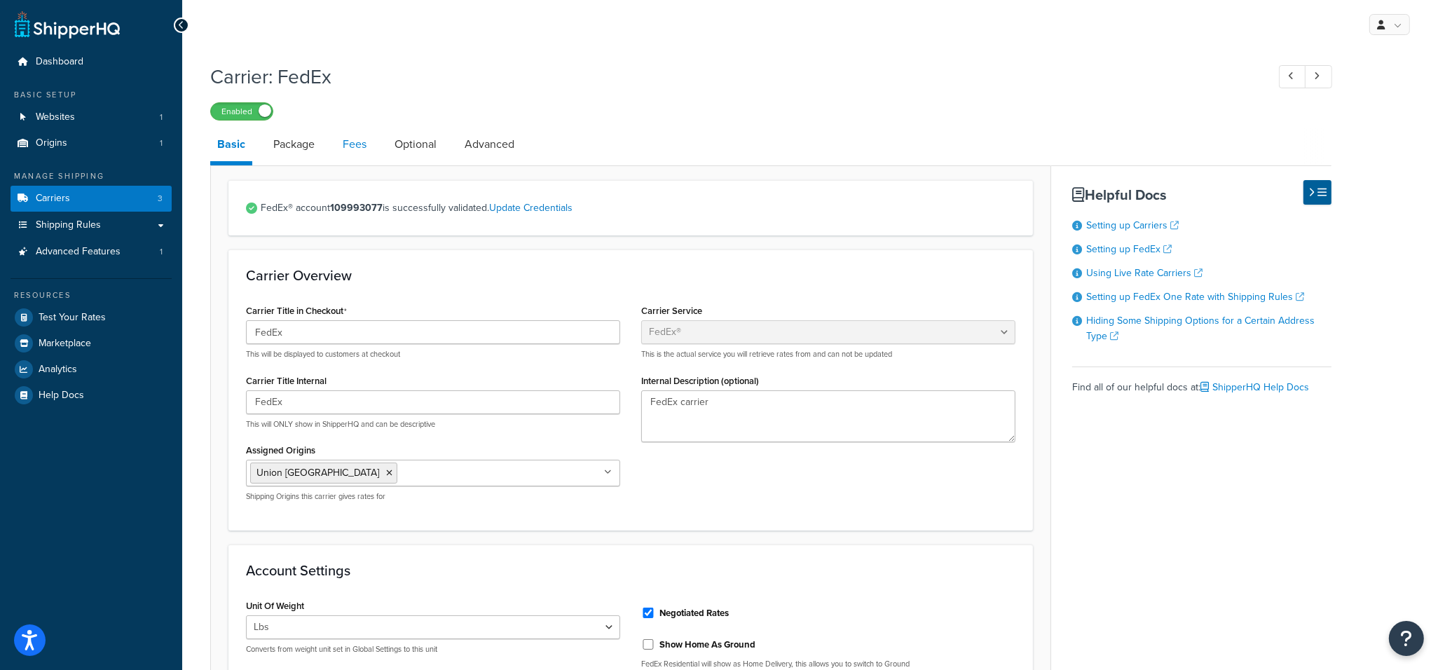
click at [356, 146] on link "Fees" at bounding box center [355, 145] width 38 height 34
select select "AFTER"
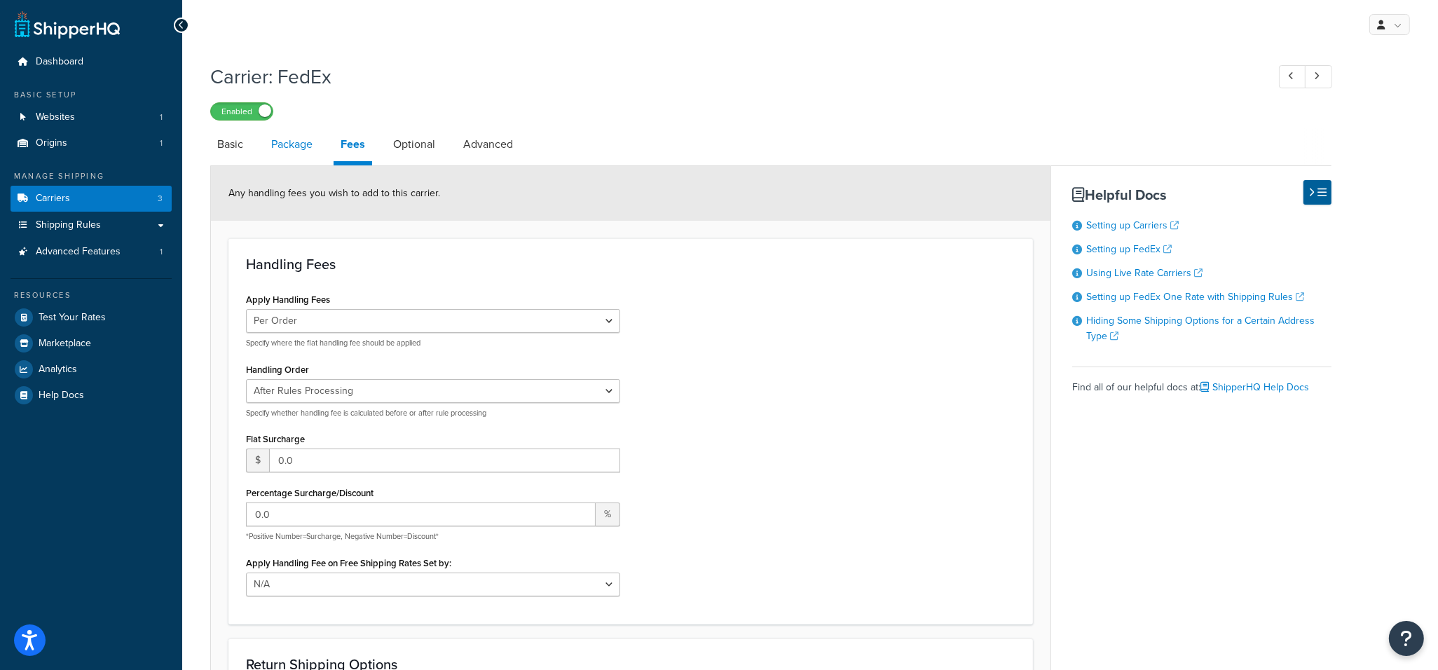
click at [277, 140] on link "Package" at bounding box center [291, 145] width 55 height 34
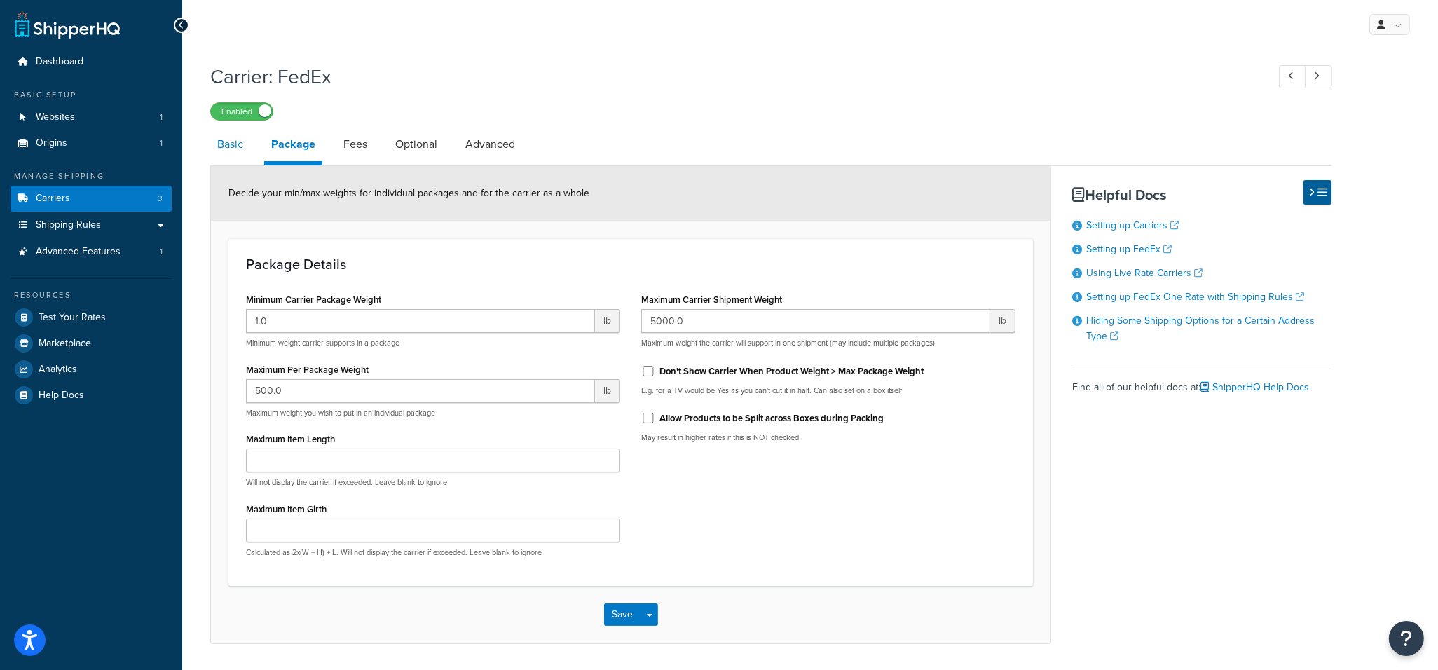
click at [216, 149] on link "Basic" at bounding box center [230, 145] width 40 height 34
select select "fedEx"
select select "REGULAR_PICKUP"
select select "YOUR_PACKAGING"
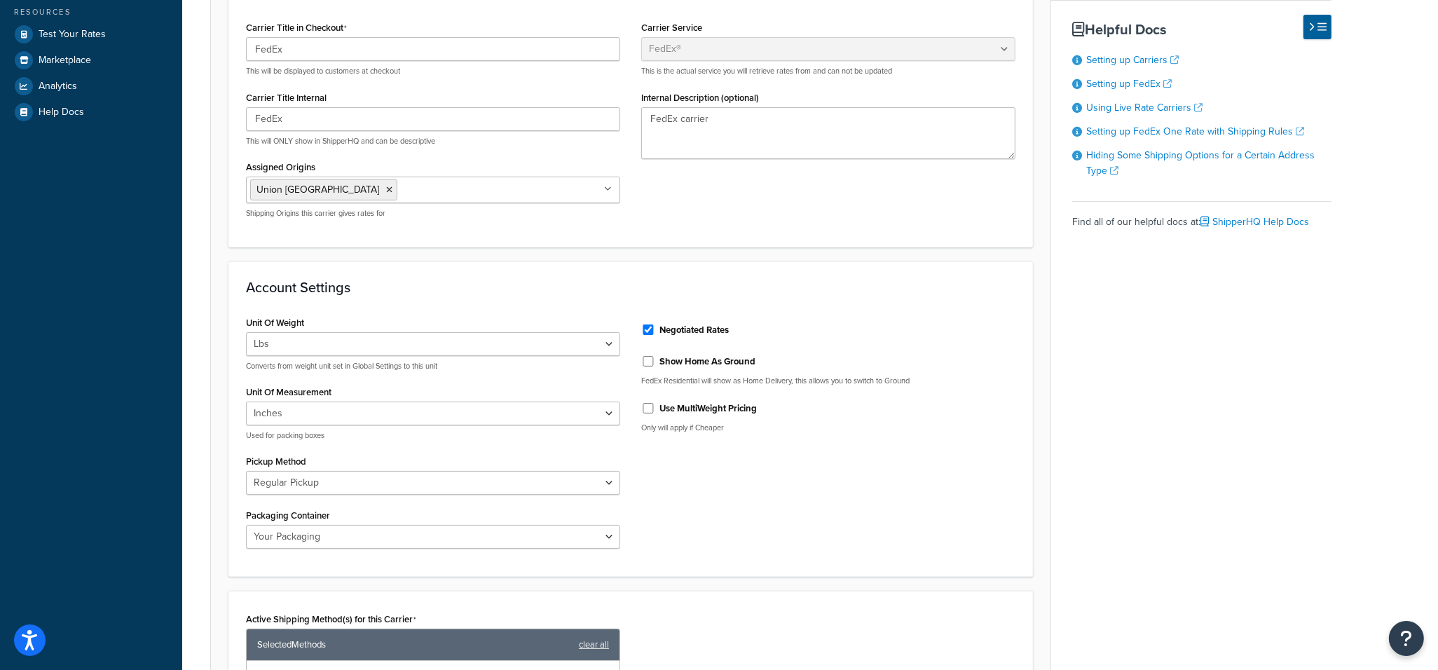
scroll to position [659, 0]
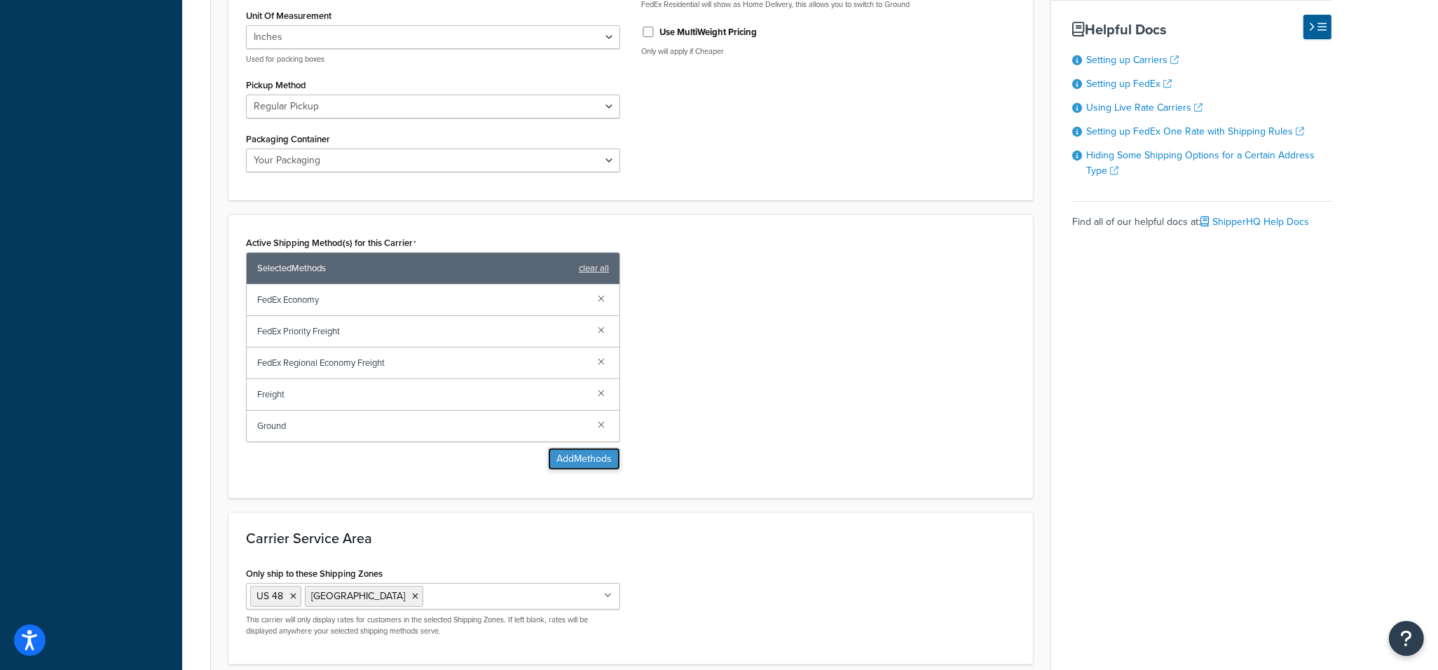
click at [591, 451] on button "Add Methods" at bounding box center [584, 459] width 72 height 22
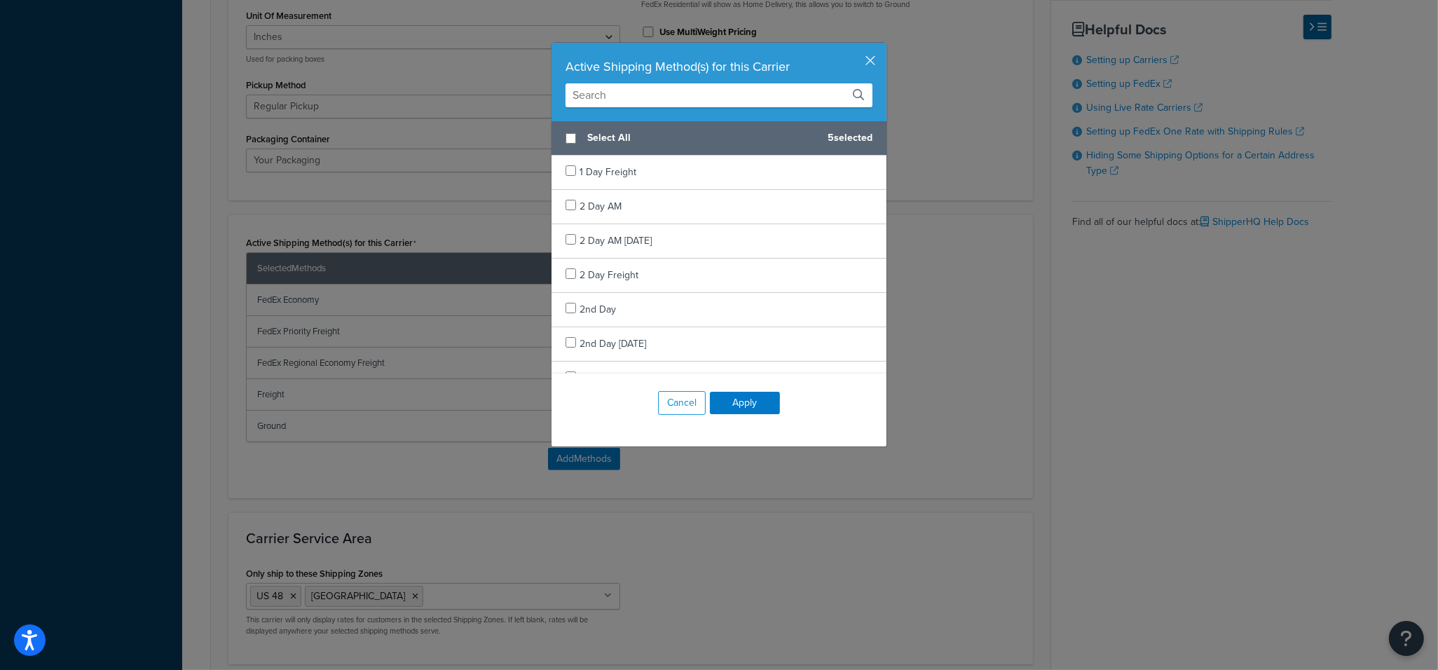
click at [614, 97] on input "text" at bounding box center [718, 95] width 307 height 24
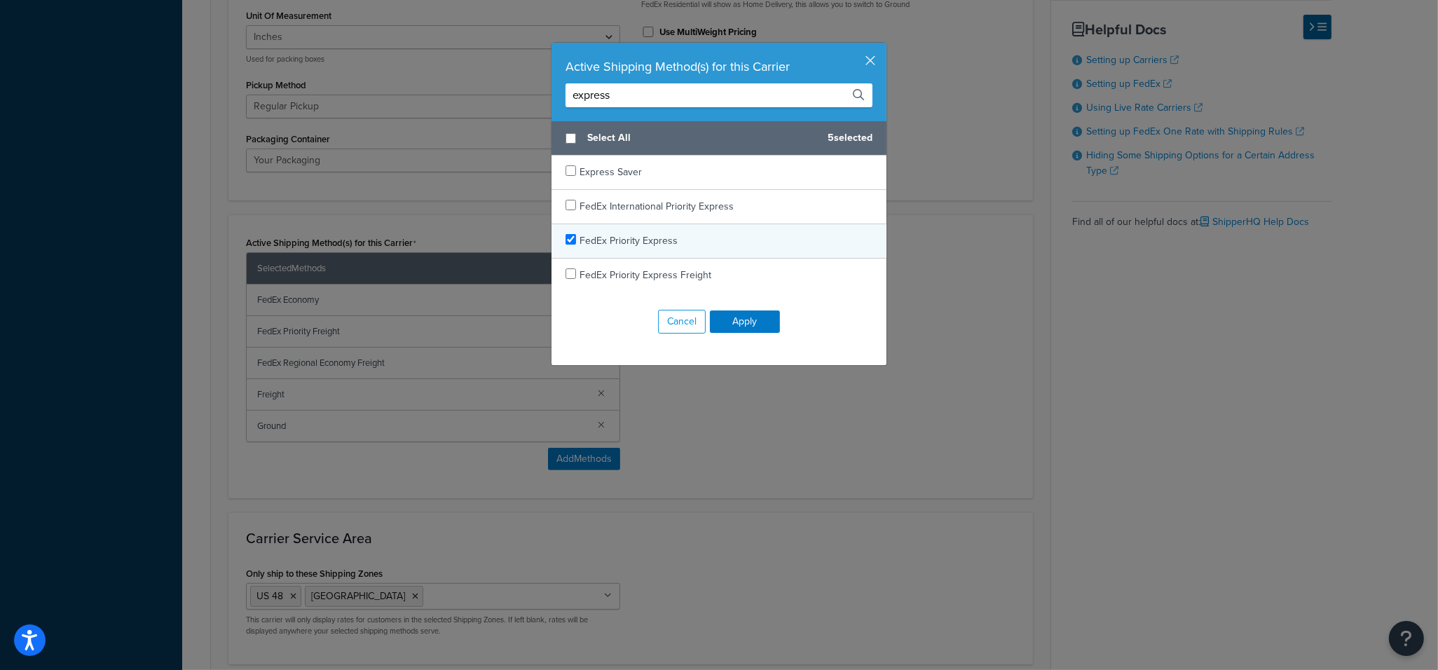
type input "express"
checkbox input "true"
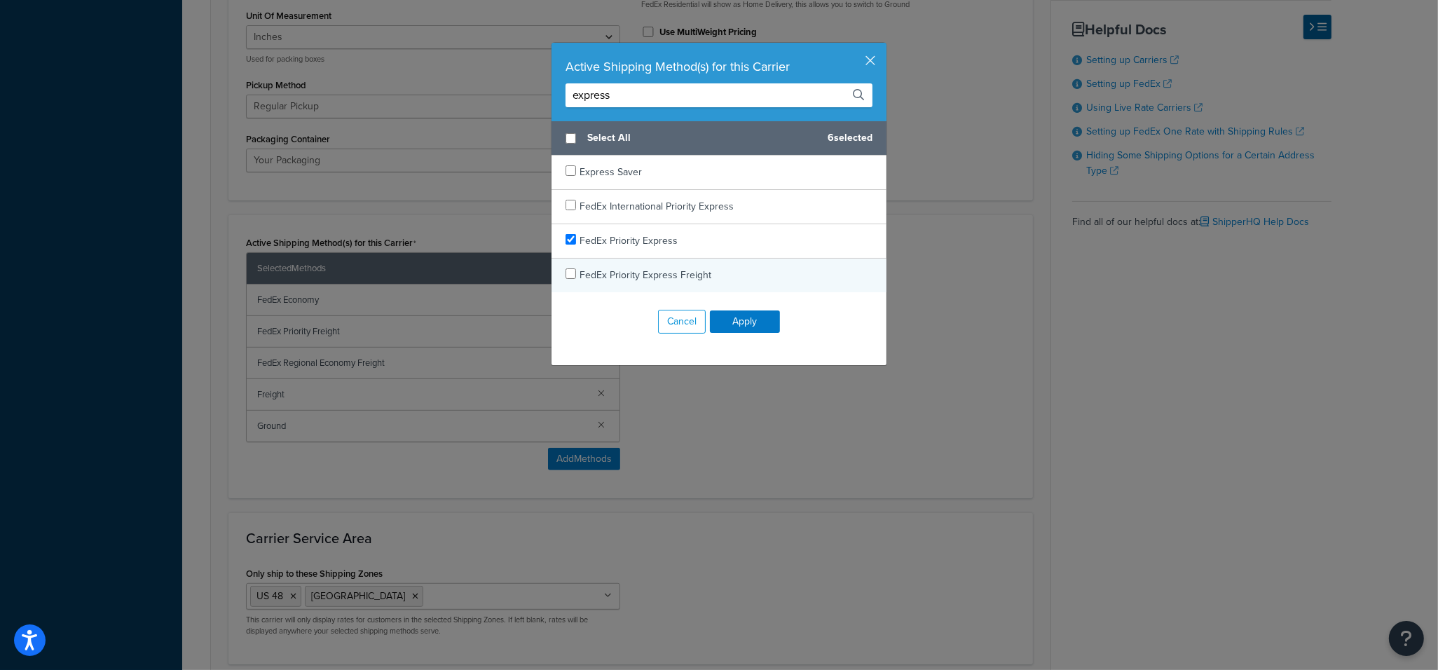
drag, startPoint x: 779, startPoint y: 236, endPoint x: 772, endPoint y: 281, distance: 45.3
click at [779, 236] on div "FedEx Priority Express" at bounding box center [718, 241] width 335 height 34
click at [758, 326] on button "Apply" at bounding box center [745, 321] width 70 height 22
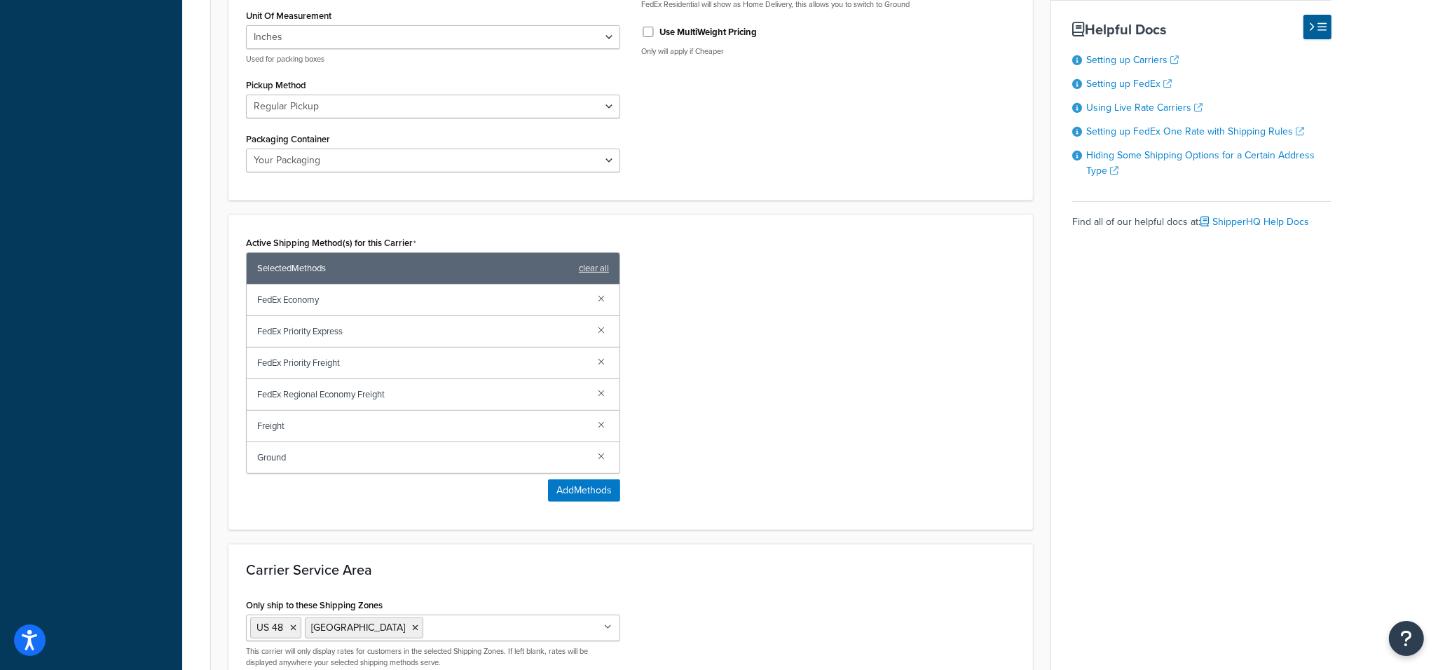
scroll to position [814, 0]
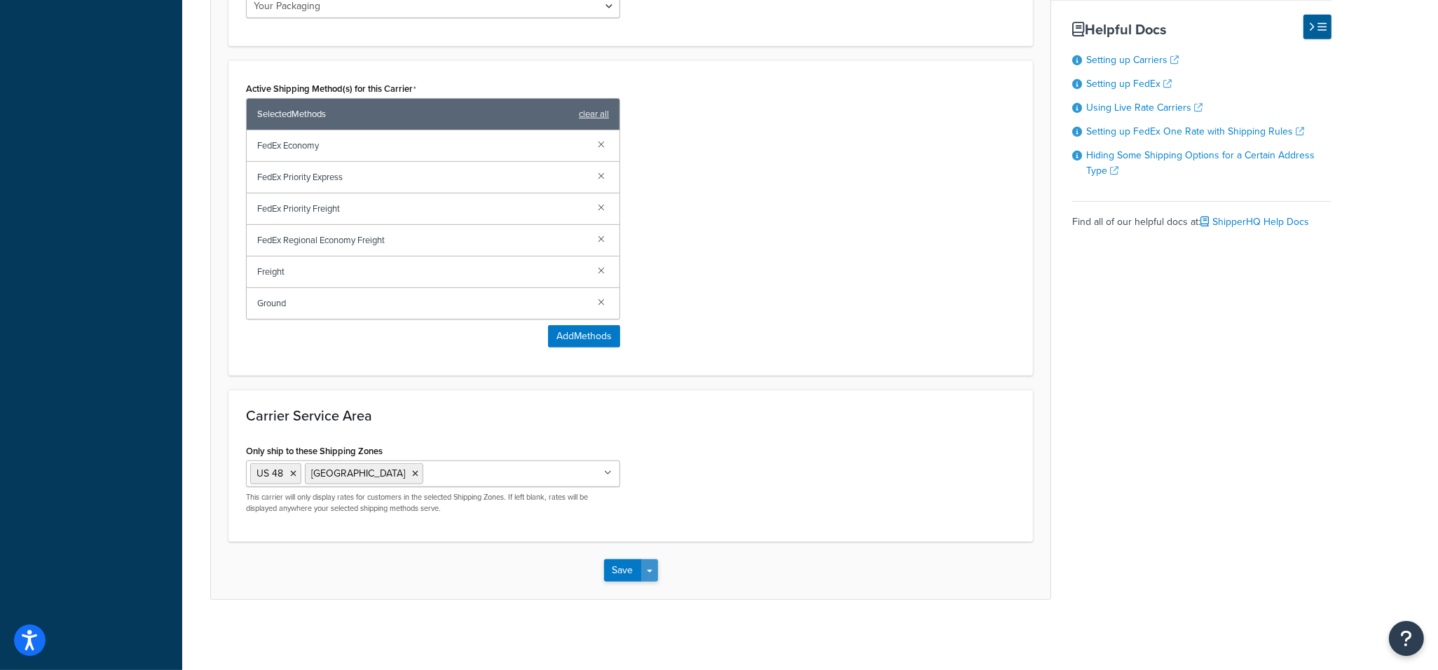
click at [649, 573] on button "Save Dropdown" at bounding box center [649, 570] width 17 height 22
click at [672, 587] on button "Save and Edit" at bounding box center [655, 596] width 102 height 29
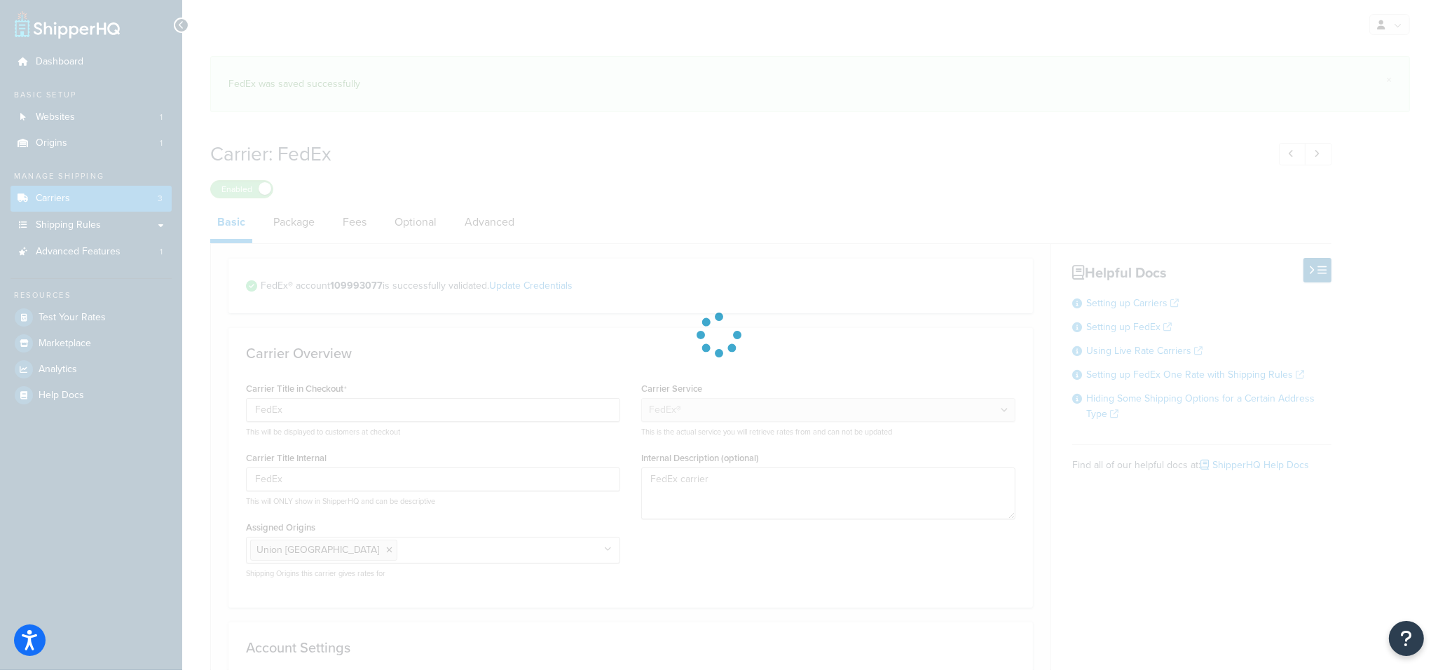
select select "fedEx"
select select "REGULAR_PICKUP"
select select "YOUR_PACKAGING"
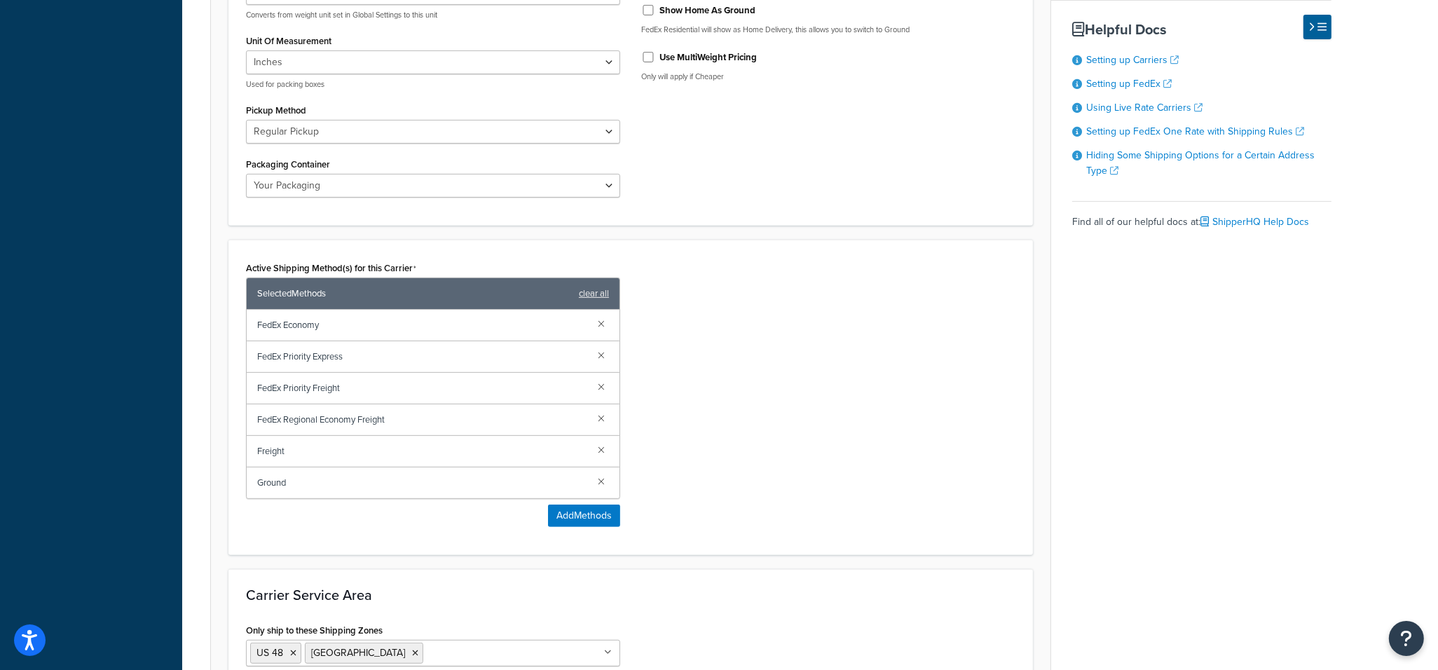
scroll to position [635, 0]
click at [594, 352] on link at bounding box center [601, 353] width 15 height 15
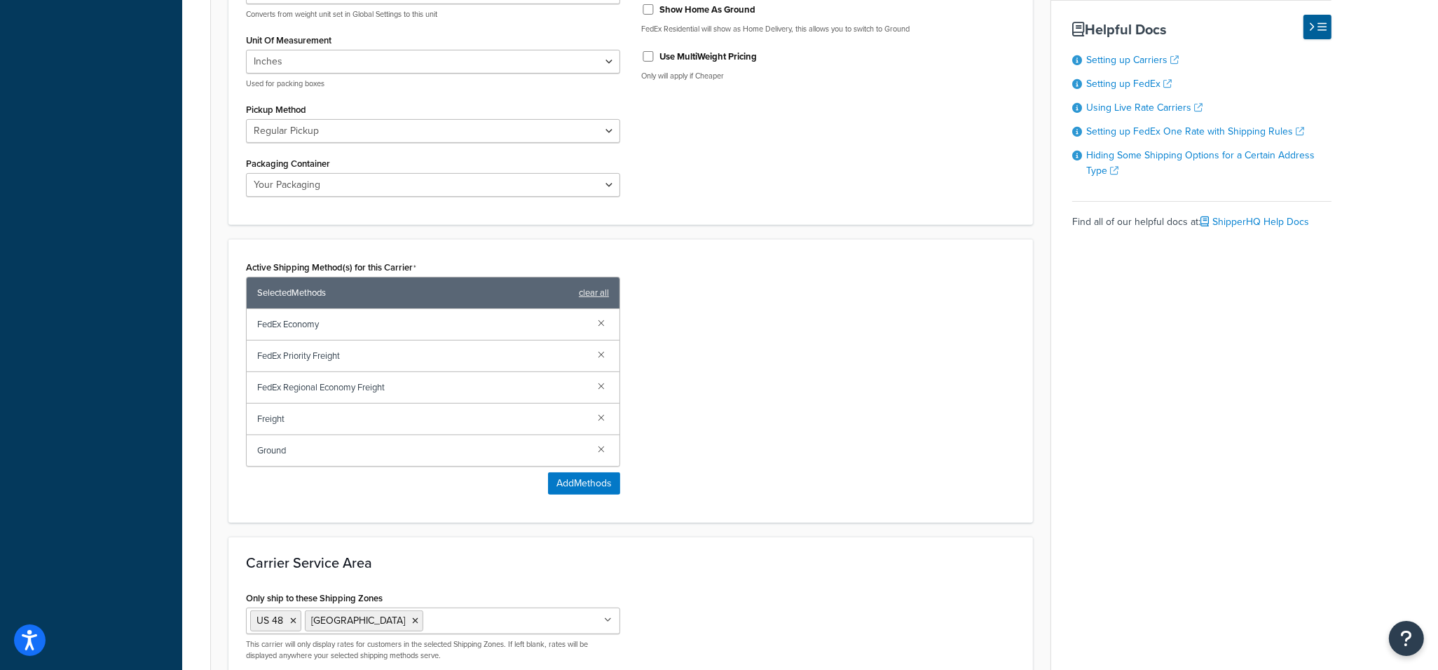
scroll to position [782, 0]
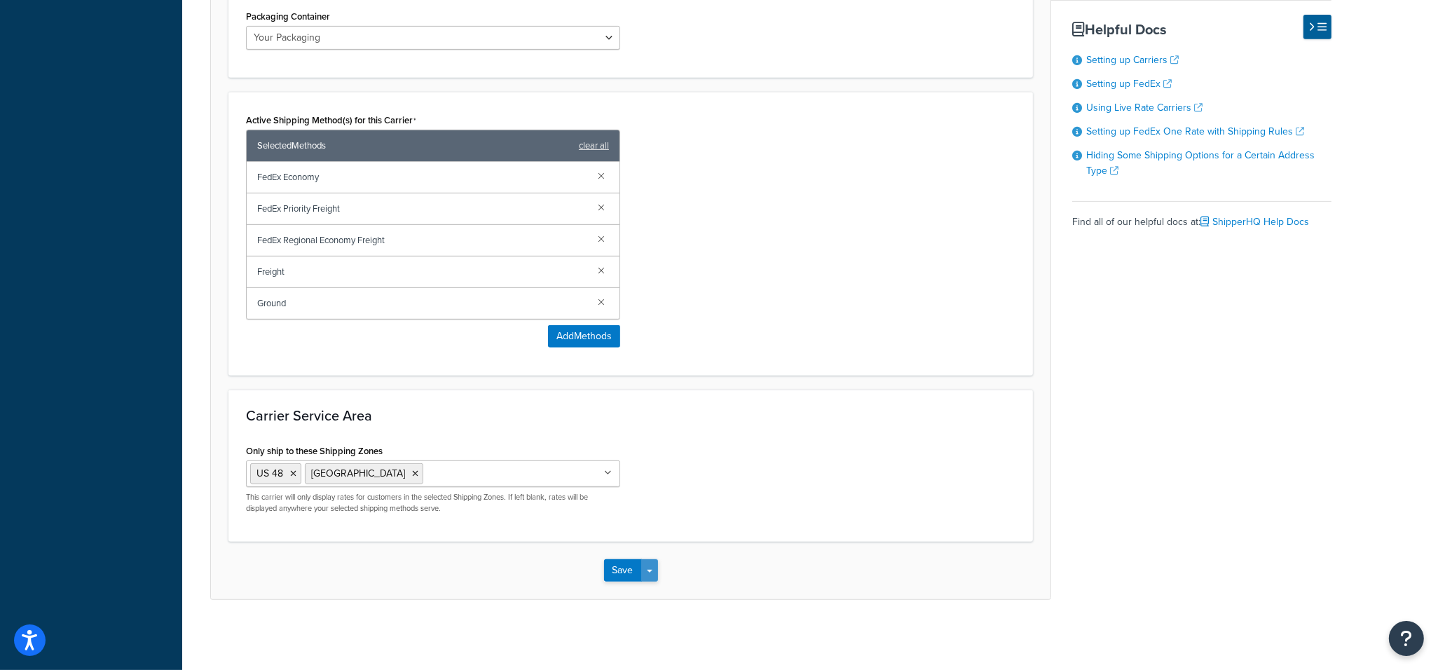
click at [650, 566] on button "Save Dropdown" at bounding box center [649, 570] width 17 height 22
drag, startPoint x: 687, startPoint y: 589, endPoint x: 695, endPoint y: 523, distance: 66.3
click at [687, 589] on button "Save and Edit" at bounding box center [655, 596] width 102 height 29
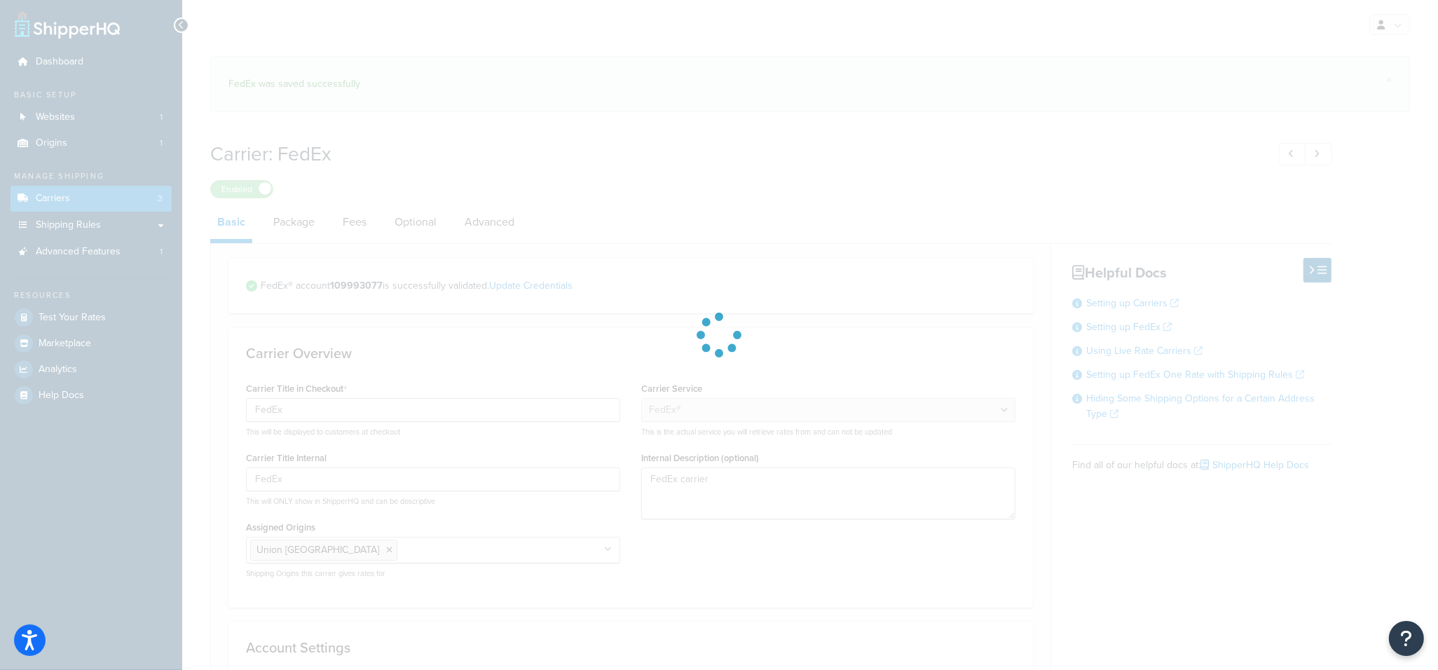
select select "fedEx"
select select "REGULAR_PICKUP"
select select "YOUR_PACKAGING"
